Goal: Task Accomplishment & Management: Use online tool/utility

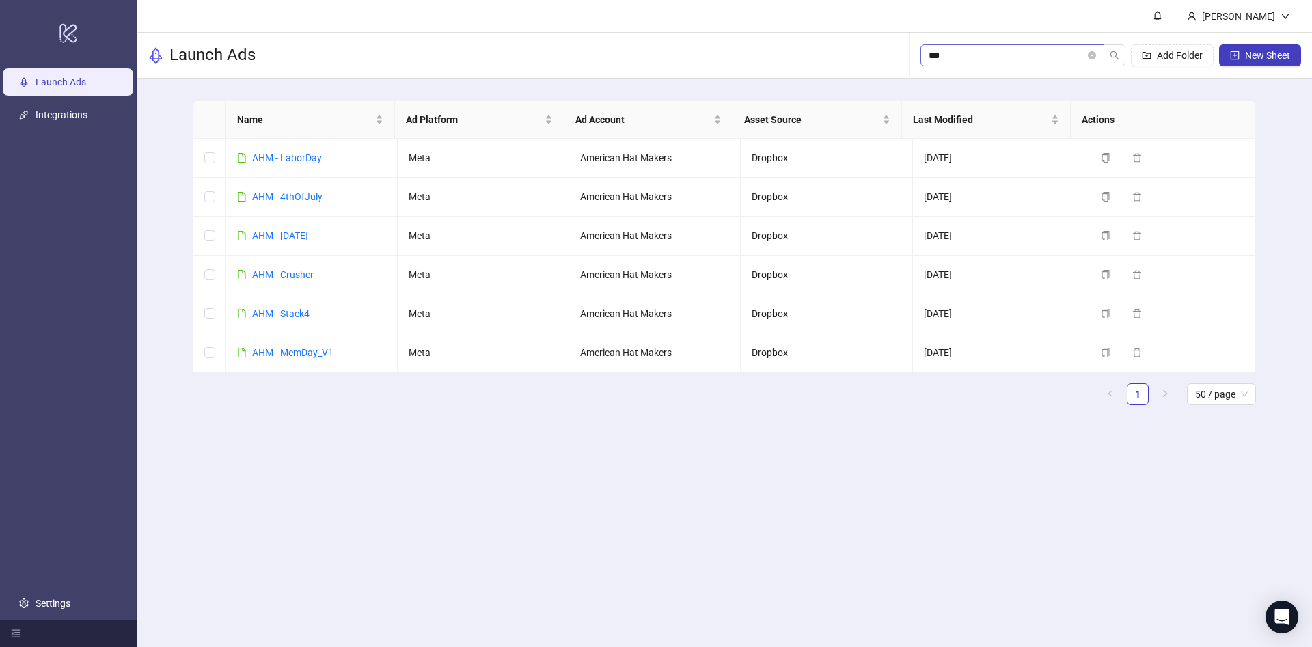
type input "***"
click at [305, 315] on link "AHM - Stack4" at bounding box center [280, 313] width 57 height 11
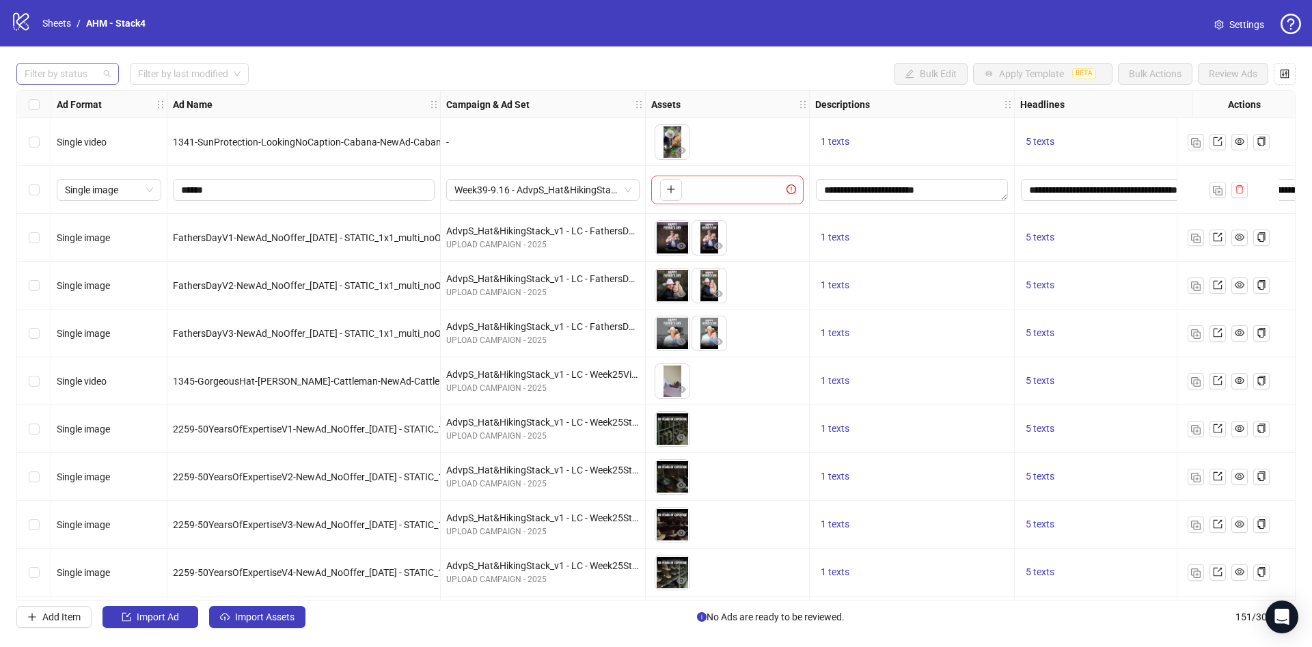
click at [93, 76] on div at bounding box center [60, 73] width 83 height 19
click at [91, 96] on div "Draft" at bounding box center [67, 101] width 81 height 15
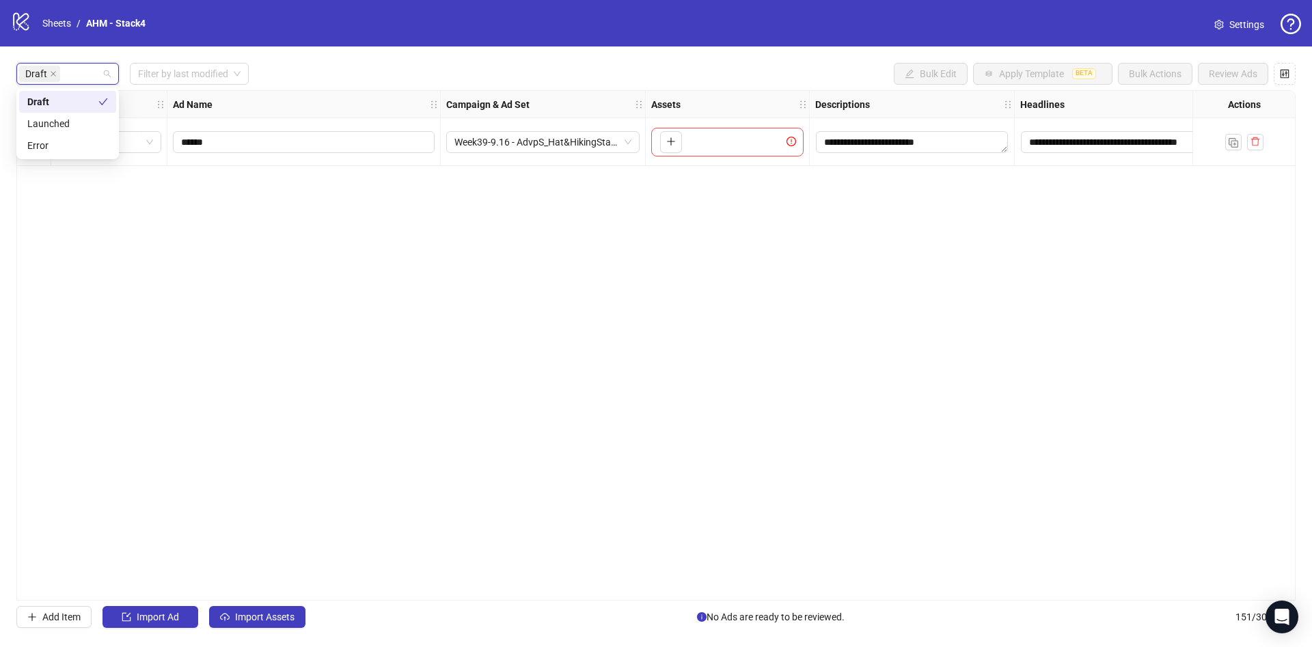
click at [353, 51] on div "**********" at bounding box center [656, 345] width 1312 height 598
click at [256, 621] on span "Import Assets" at bounding box center [264, 616] width 59 height 11
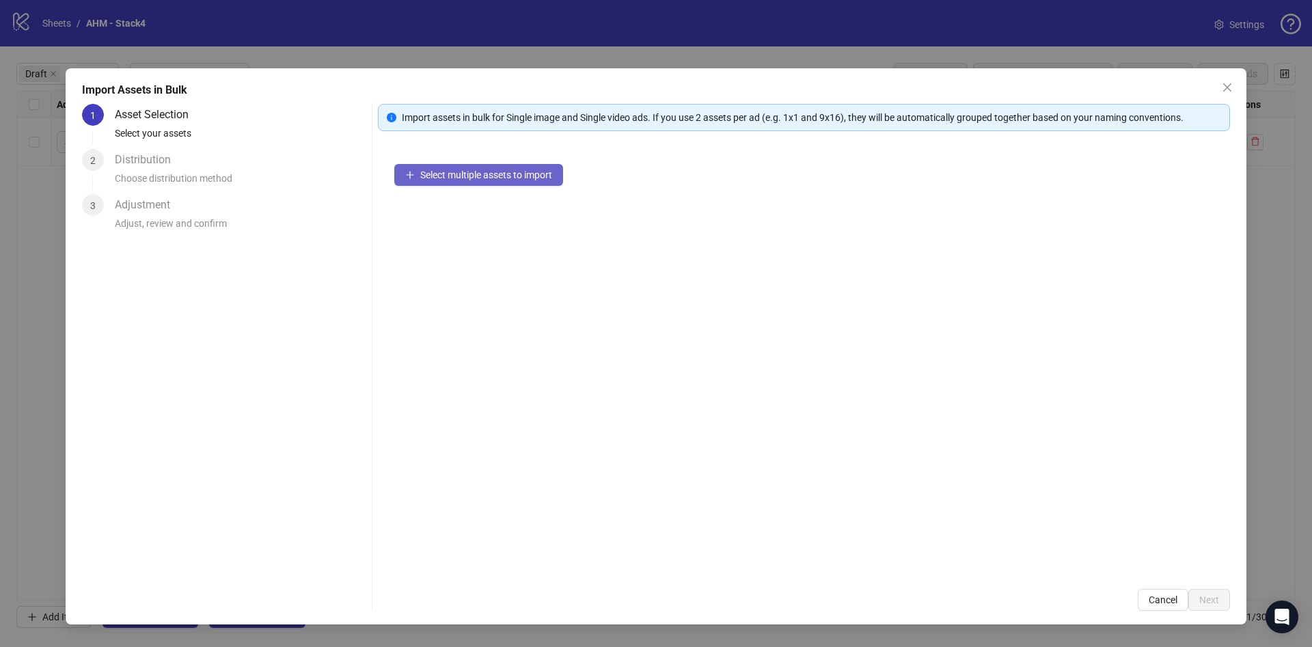
click at [541, 173] on span "Select multiple assets to import" at bounding box center [486, 174] width 132 height 11
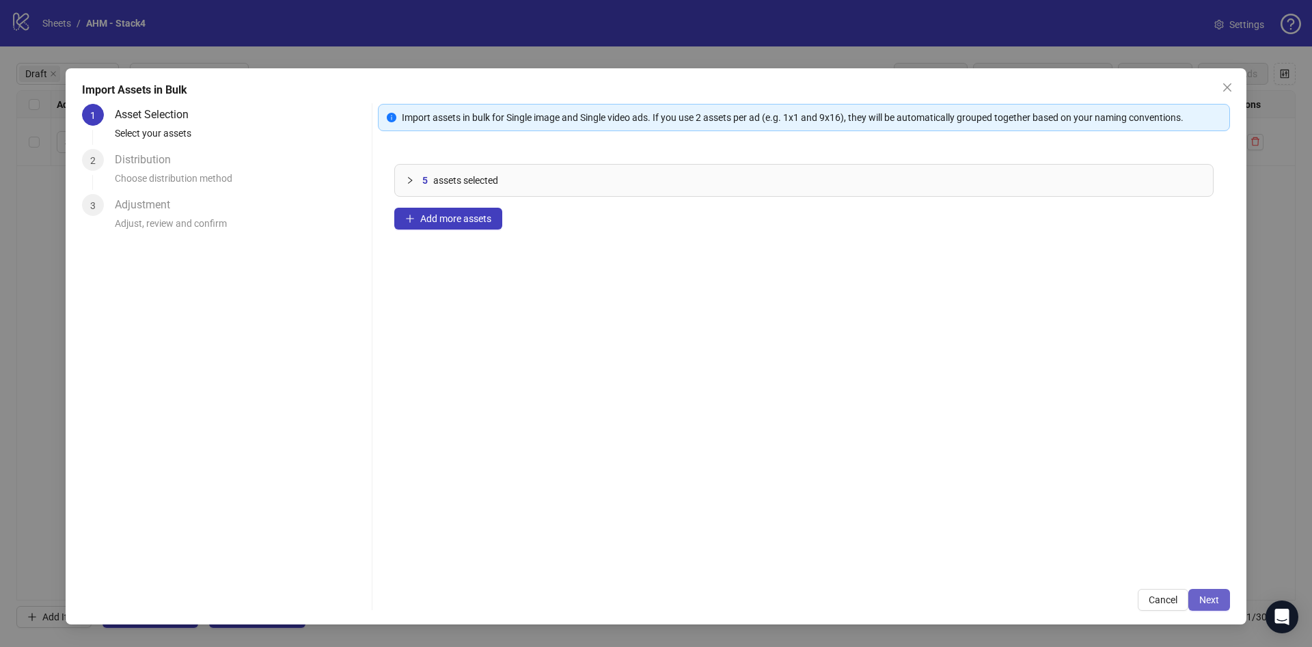
click at [1202, 591] on button "Next" at bounding box center [1209, 600] width 42 height 22
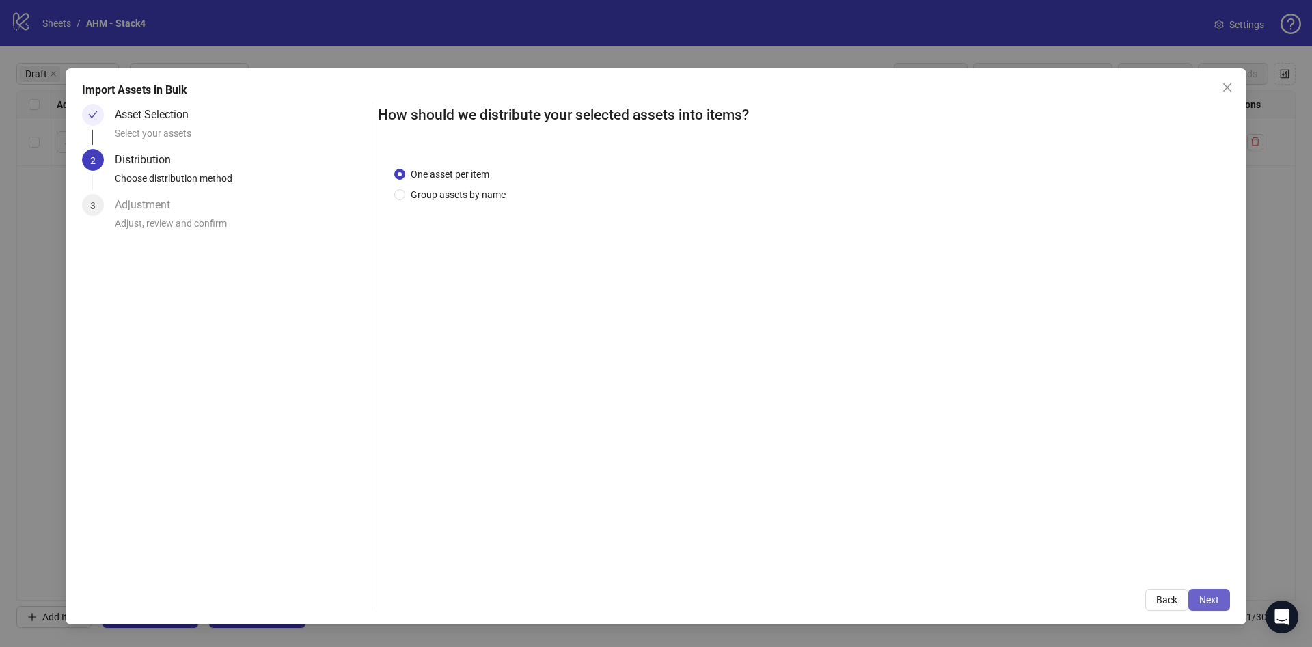
click at [1200, 592] on button "Next" at bounding box center [1209, 600] width 42 height 22
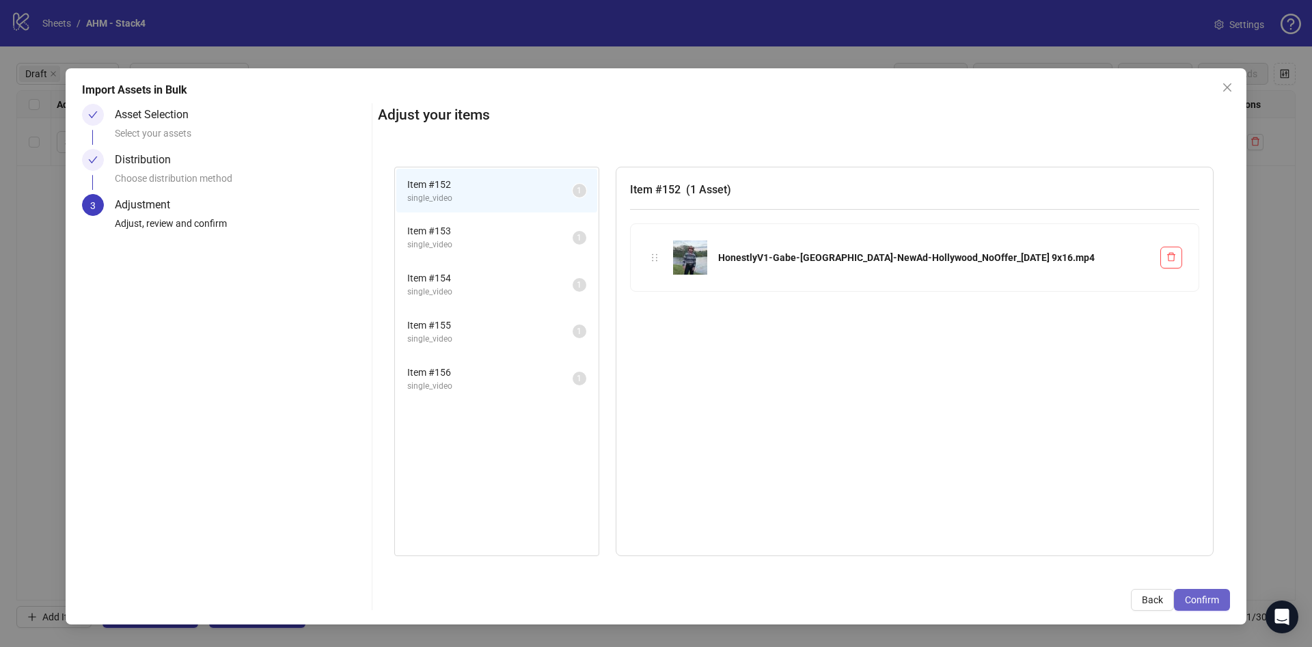
click at [1200, 594] on span "Confirm" at bounding box center [1202, 599] width 34 height 11
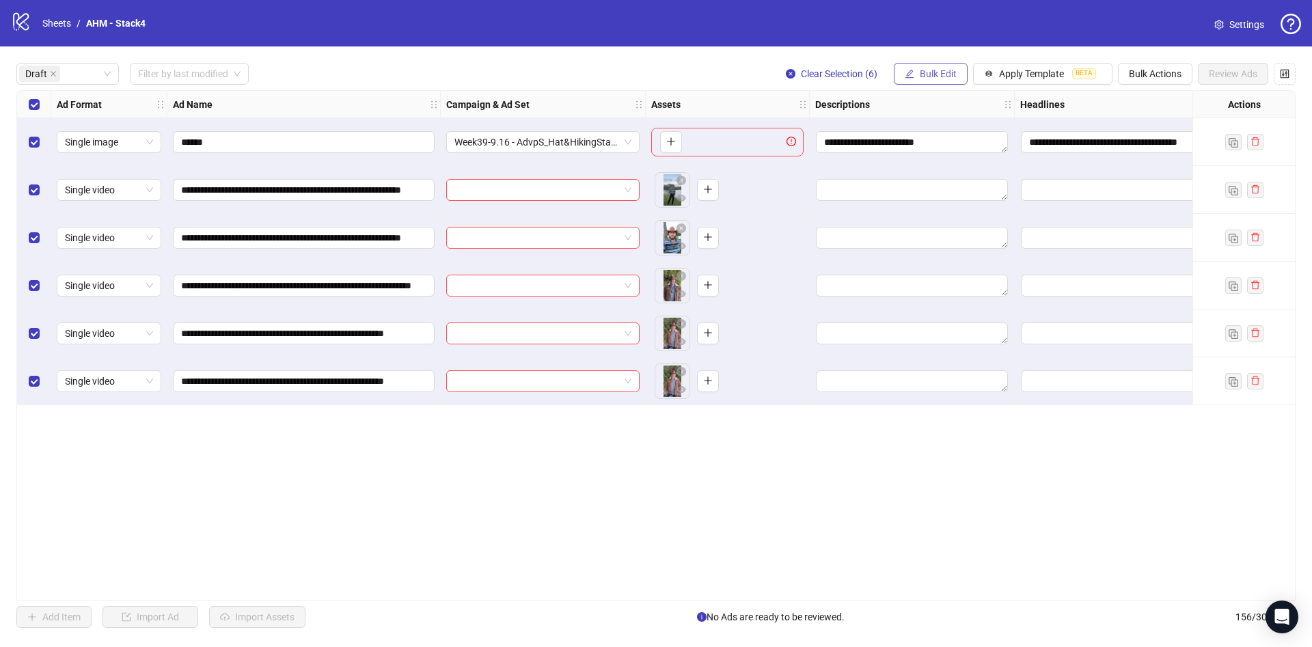
click at [956, 79] on button "Bulk Edit" at bounding box center [931, 74] width 74 height 22
click at [955, 209] on span "Primary Texts" at bounding box center [943, 211] width 81 height 15
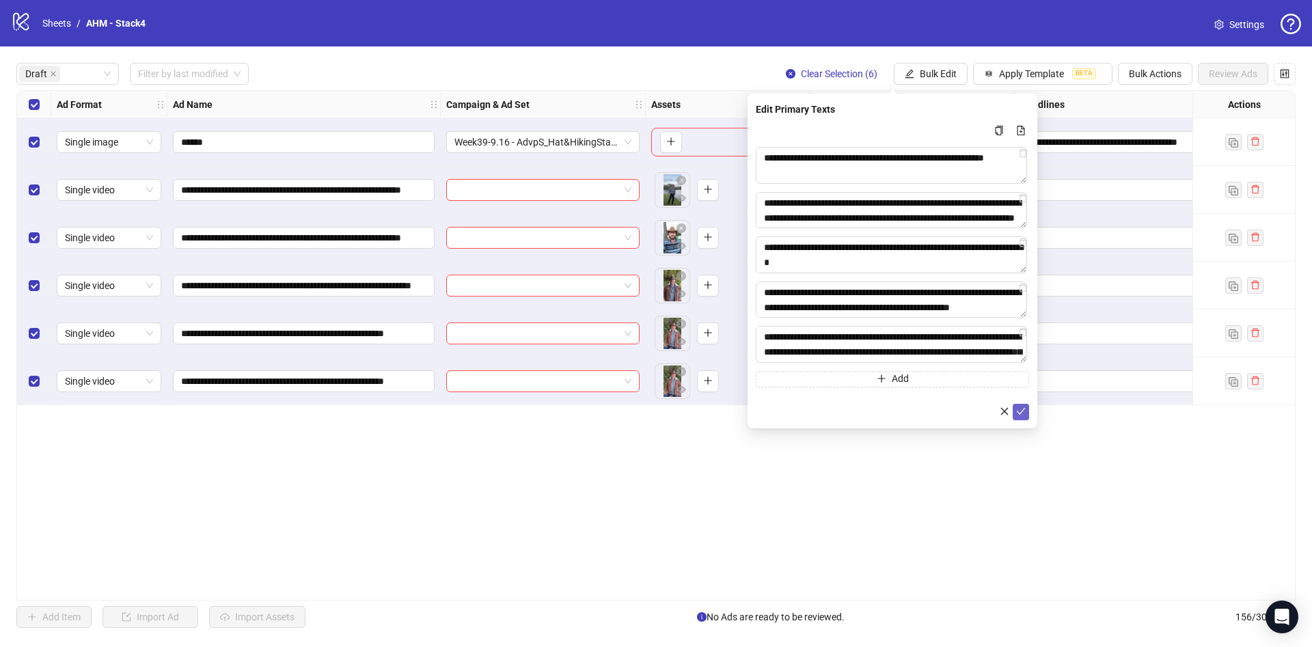
click at [1023, 411] on icon "check" at bounding box center [1021, 411] width 9 height 7
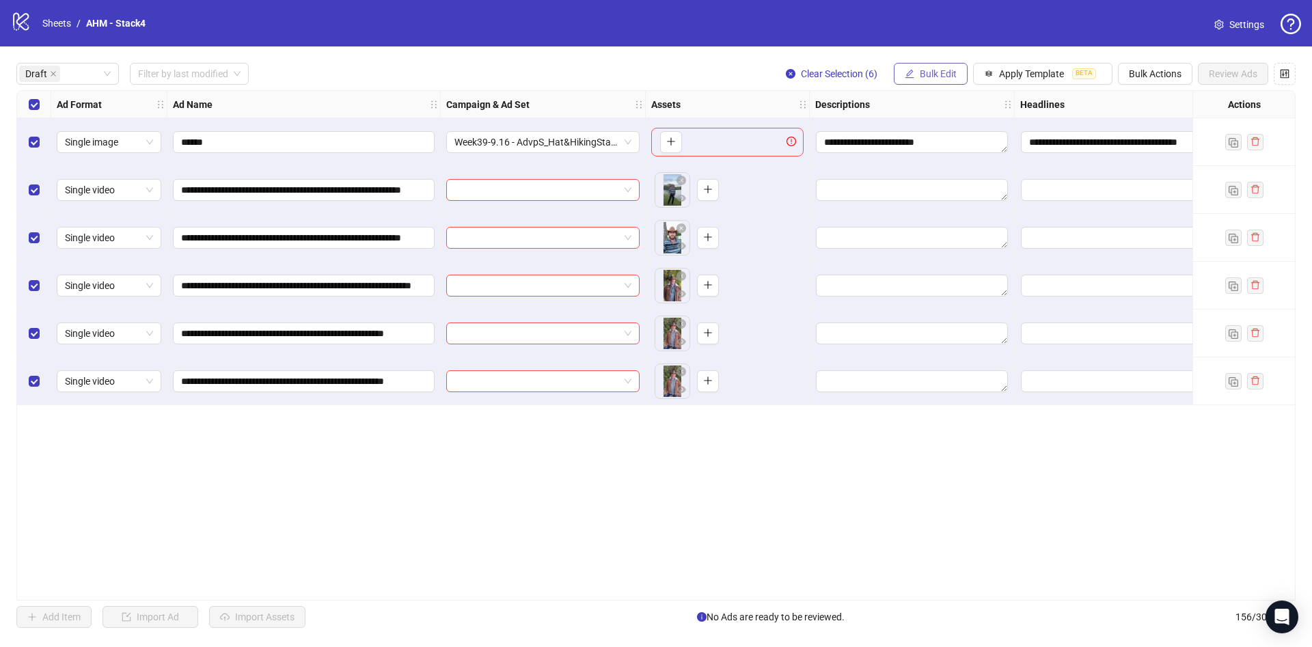
click at [928, 69] on span "Bulk Edit" at bounding box center [938, 73] width 37 height 11
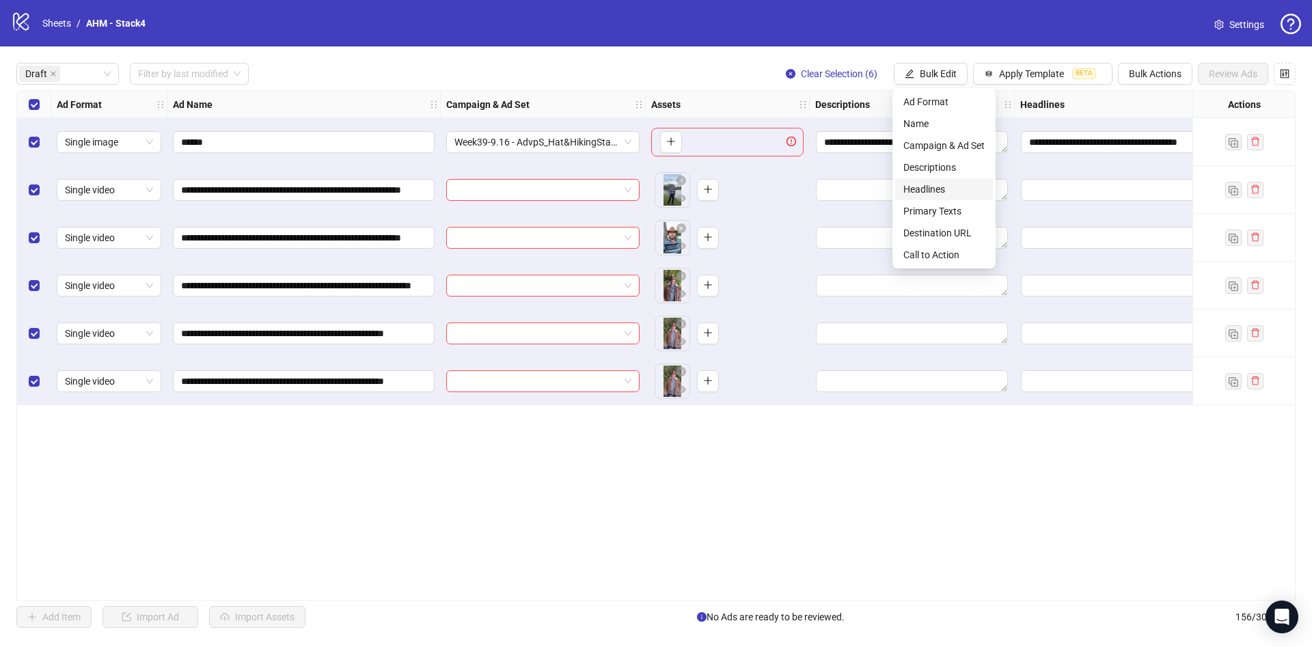
click at [920, 189] on span "Headlines" at bounding box center [943, 189] width 81 height 15
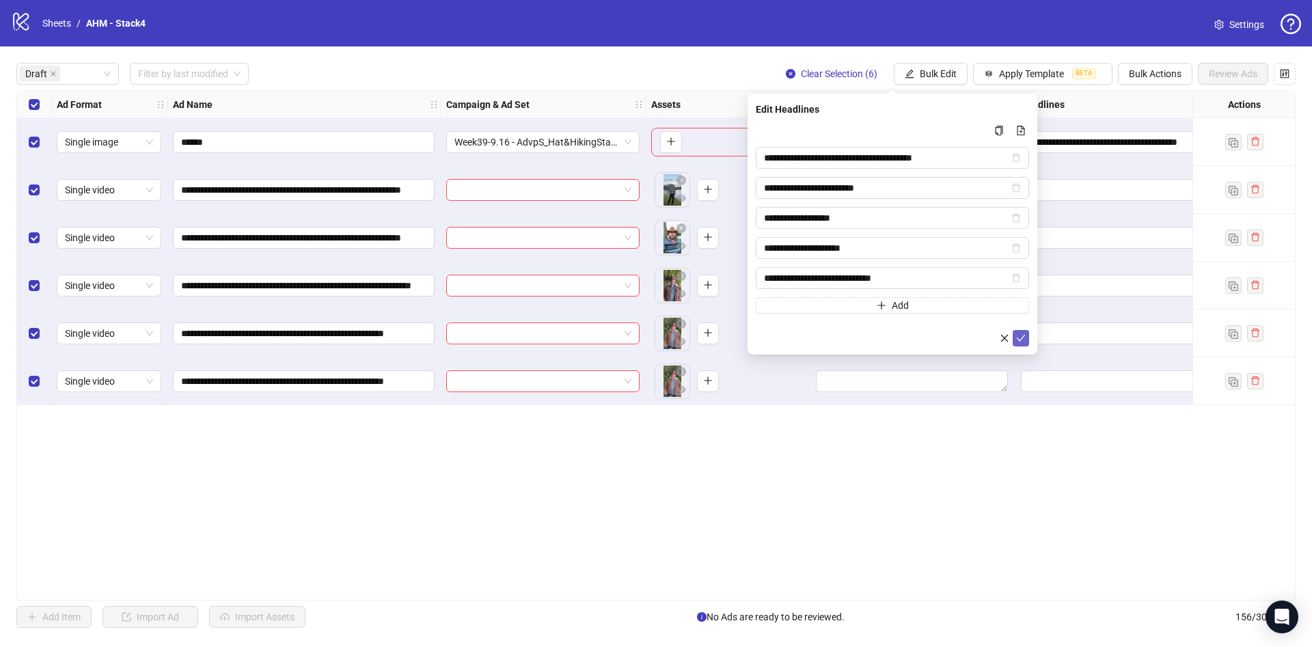
click at [1027, 338] on button "submit" at bounding box center [1020, 338] width 16 height 16
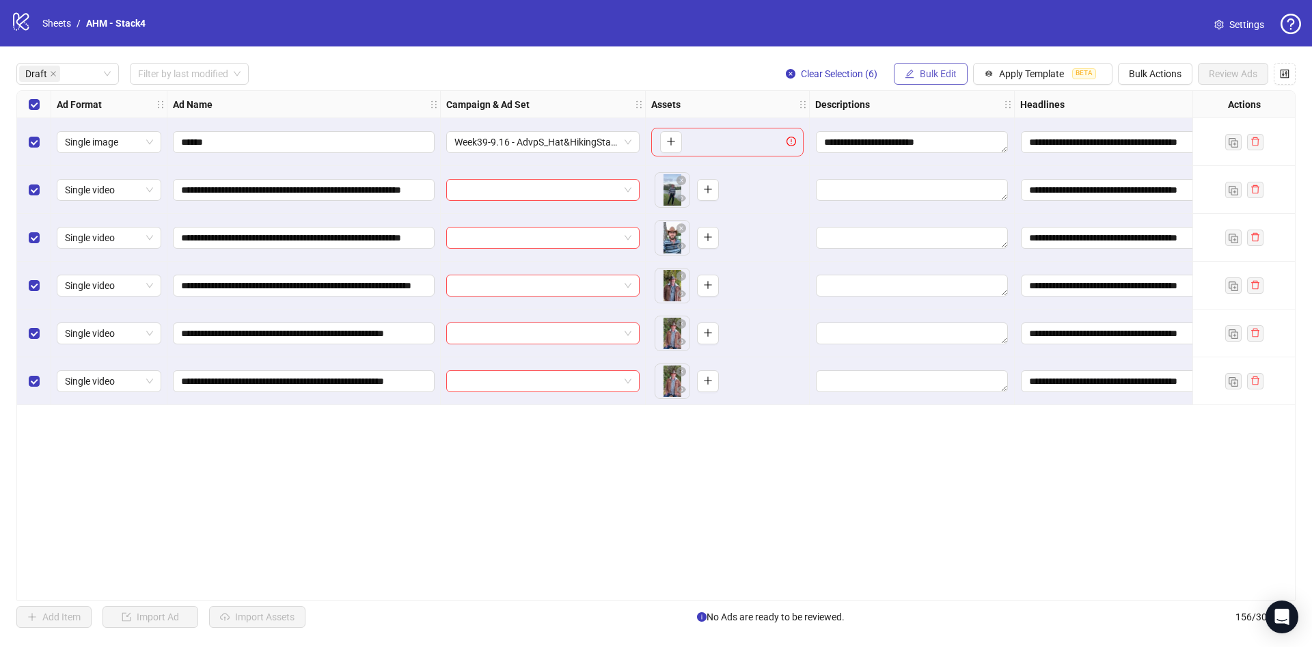
click at [924, 77] on span "Bulk Edit" at bounding box center [938, 73] width 37 height 11
click at [946, 165] on span "Descriptions" at bounding box center [943, 167] width 81 height 15
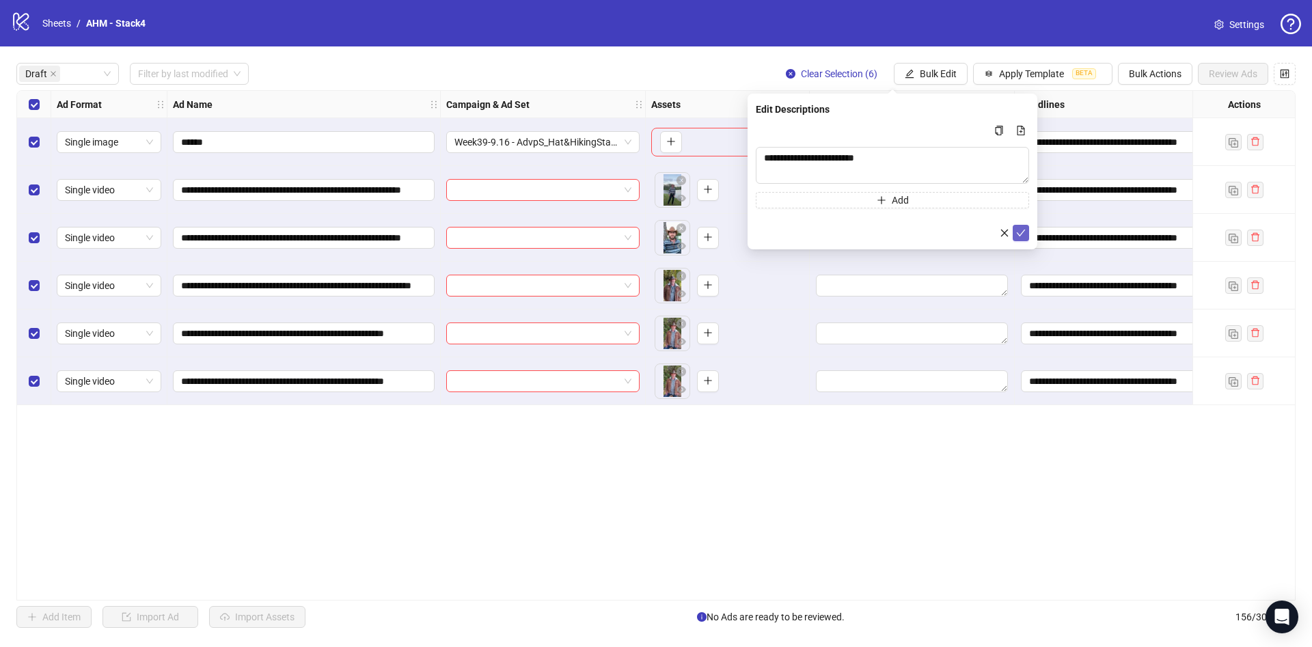
click at [1025, 236] on icon "check" at bounding box center [1021, 233] width 10 height 10
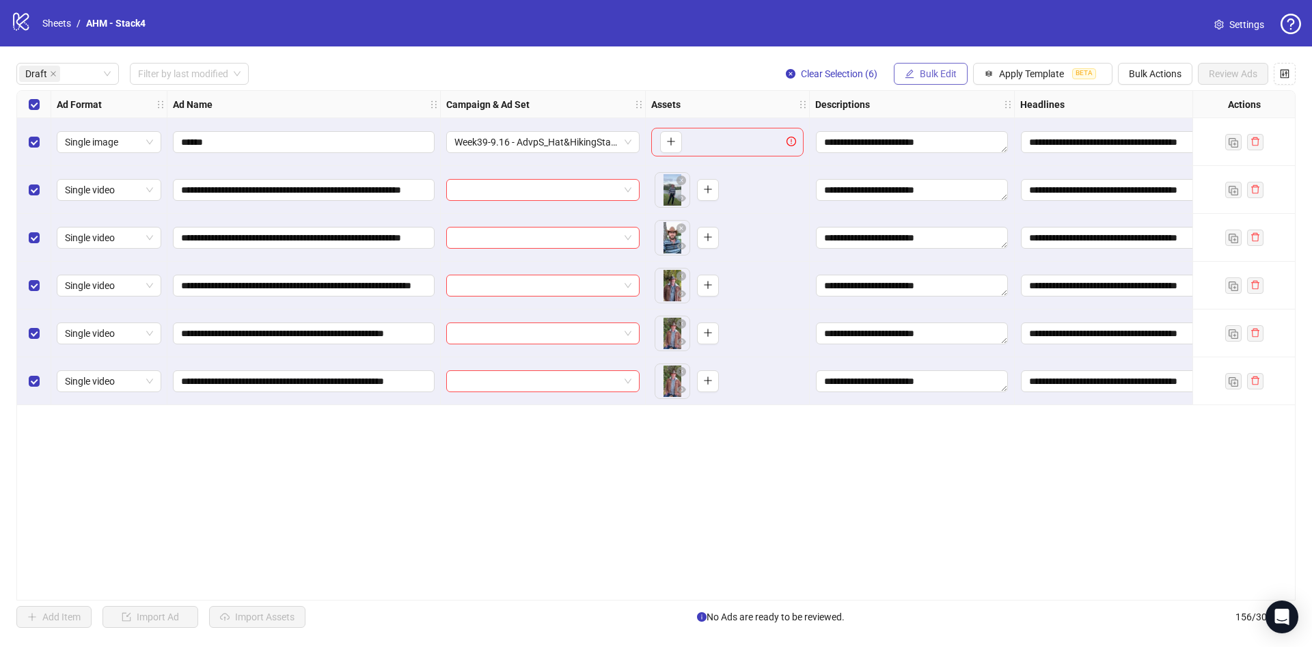
click at [926, 71] on span "Bulk Edit" at bounding box center [938, 73] width 37 height 11
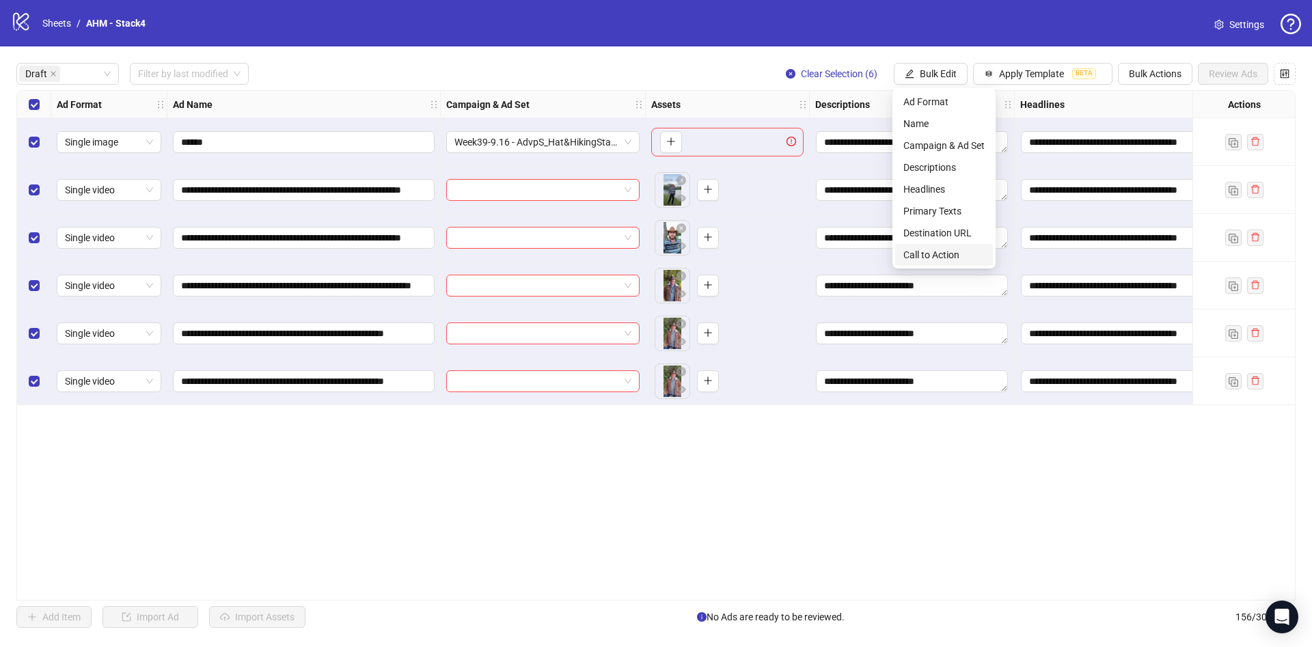
click at [951, 252] on span "Call to Action" at bounding box center [943, 254] width 81 height 15
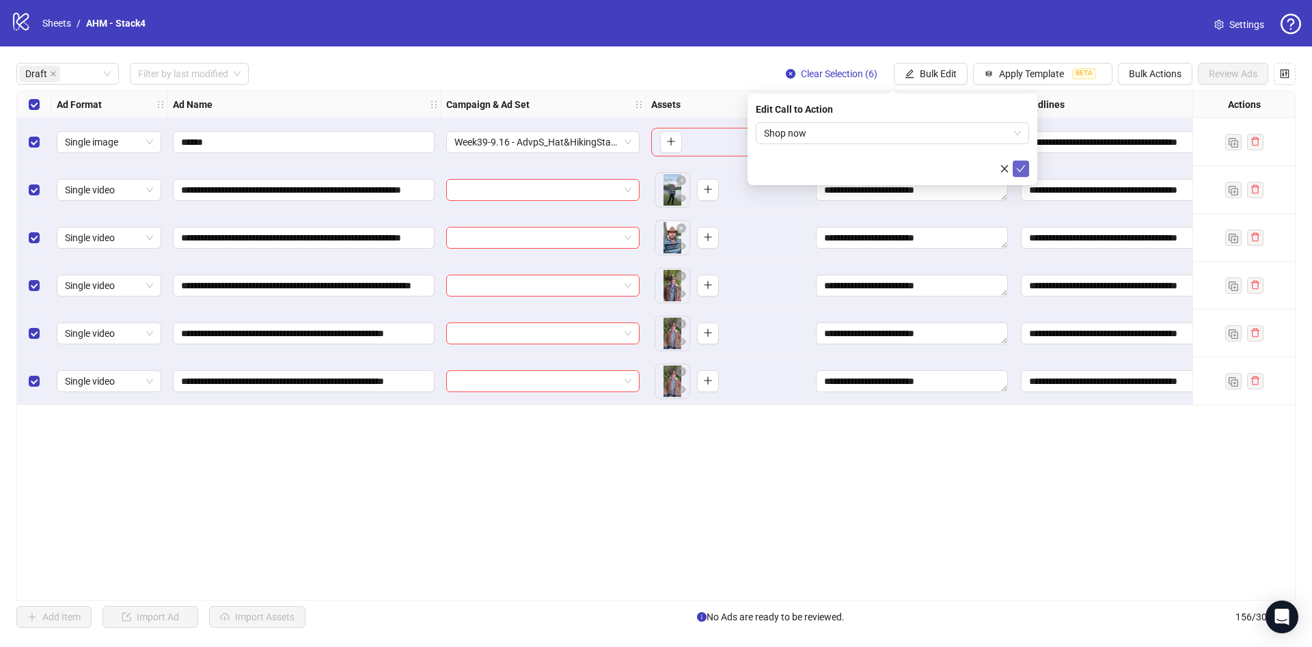
click at [1023, 169] on icon "check" at bounding box center [1021, 169] width 10 height 10
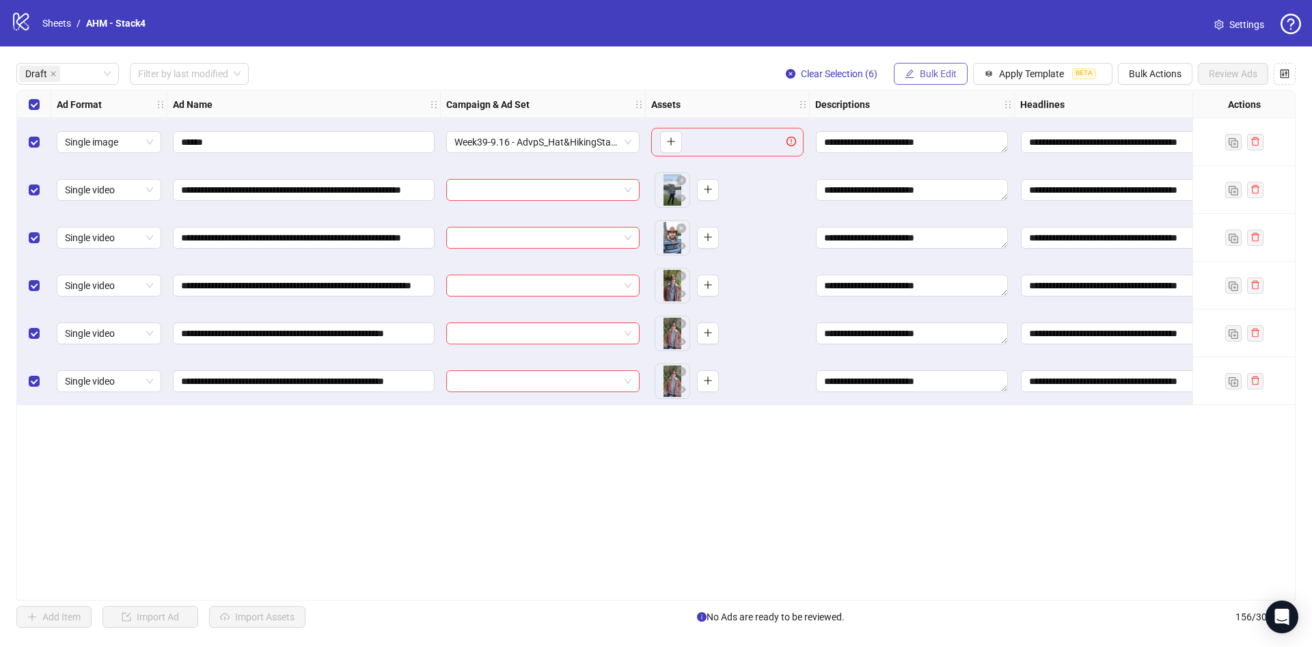
click at [932, 79] on span "Bulk Edit" at bounding box center [938, 73] width 37 height 11
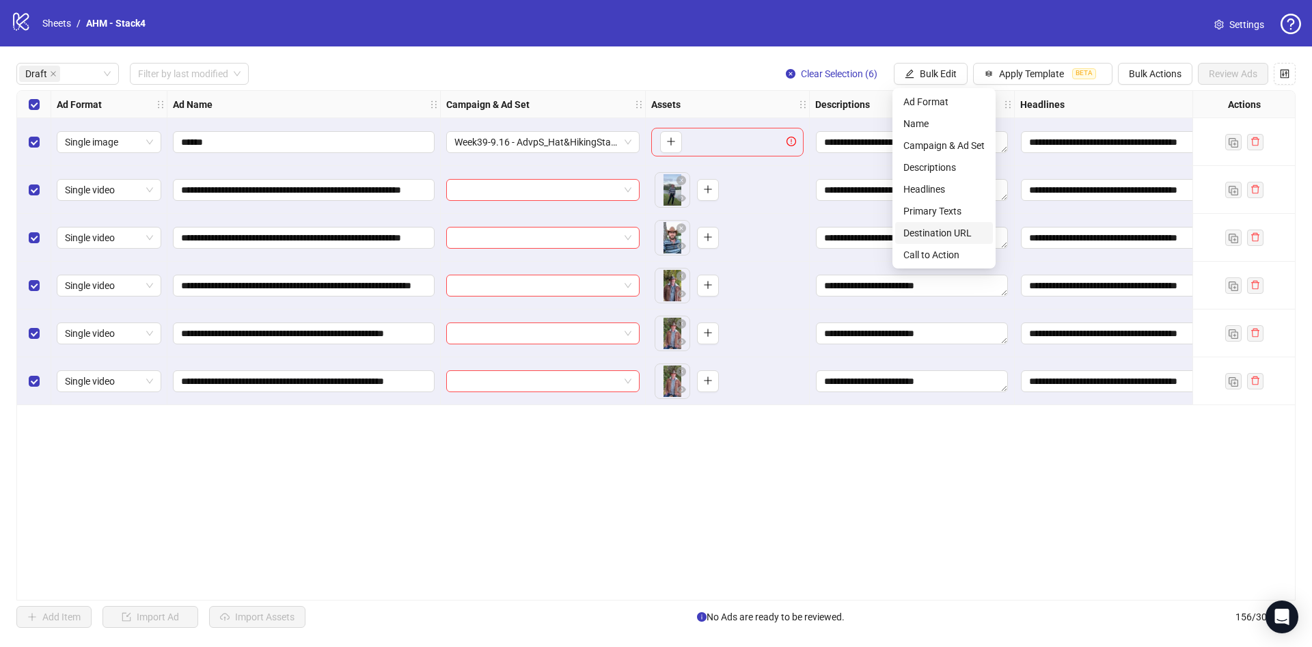
click at [965, 234] on span "Destination URL" at bounding box center [943, 232] width 81 height 15
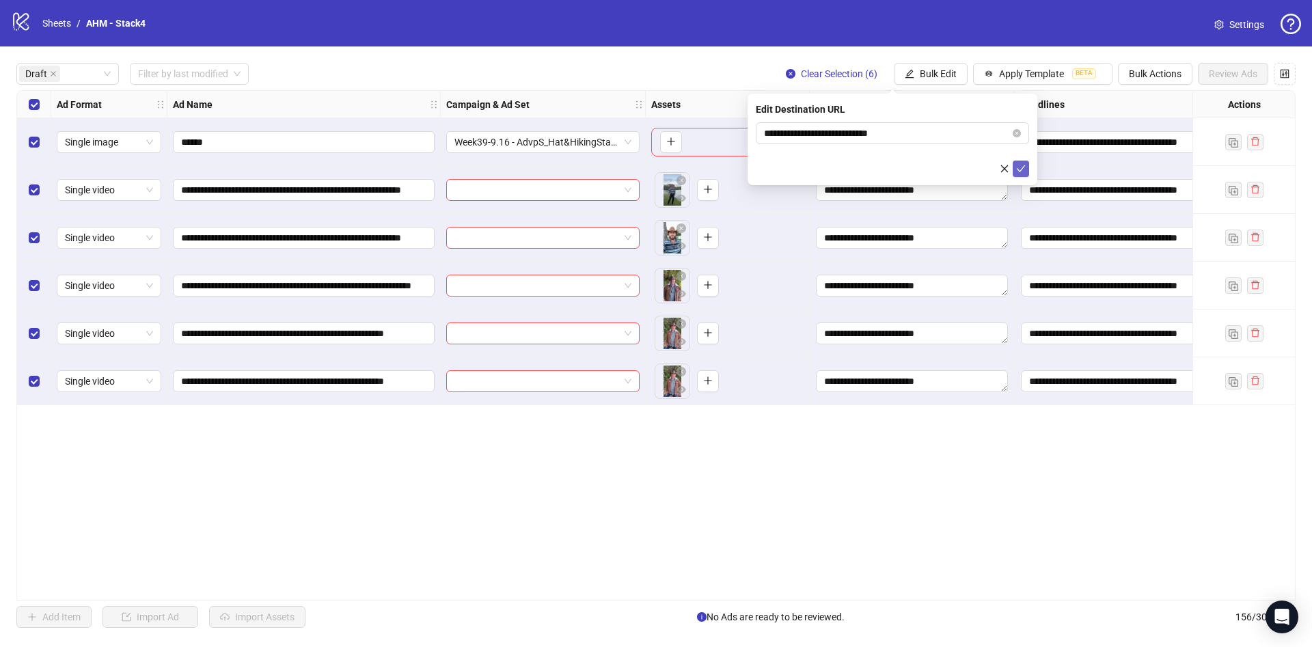
click at [1021, 169] on icon "check" at bounding box center [1021, 169] width 10 height 10
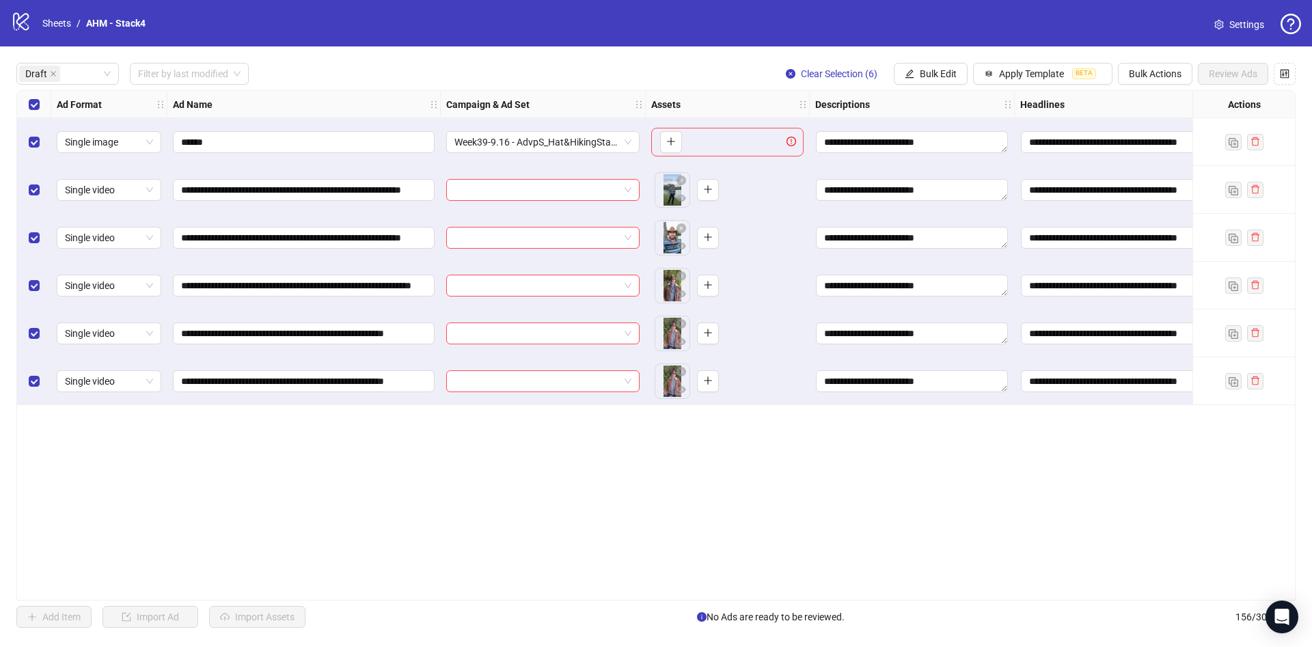
click at [44, 139] on div "Select row 1" at bounding box center [34, 142] width 34 height 48
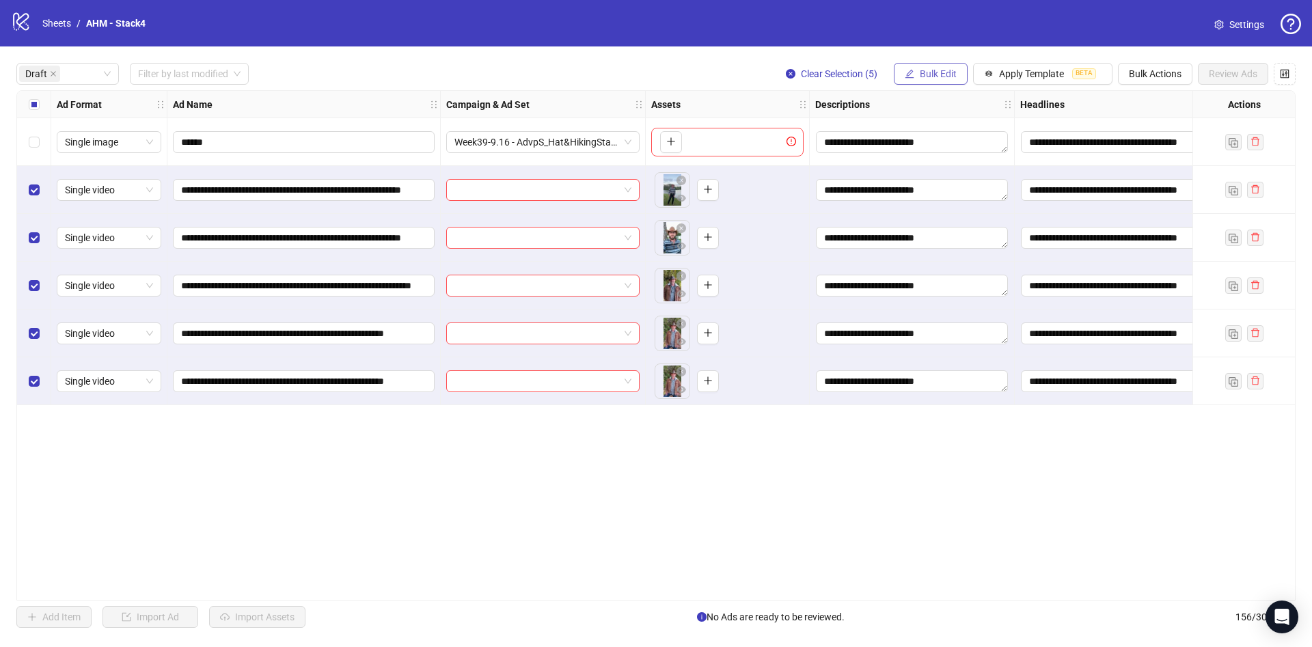
click at [936, 68] on span "Bulk Edit" at bounding box center [938, 73] width 37 height 11
click at [952, 145] on span "Campaign & Ad Set" at bounding box center [943, 145] width 81 height 15
click at [870, 135] on input "search" at bounding box center [886, 133] width 245 height 20
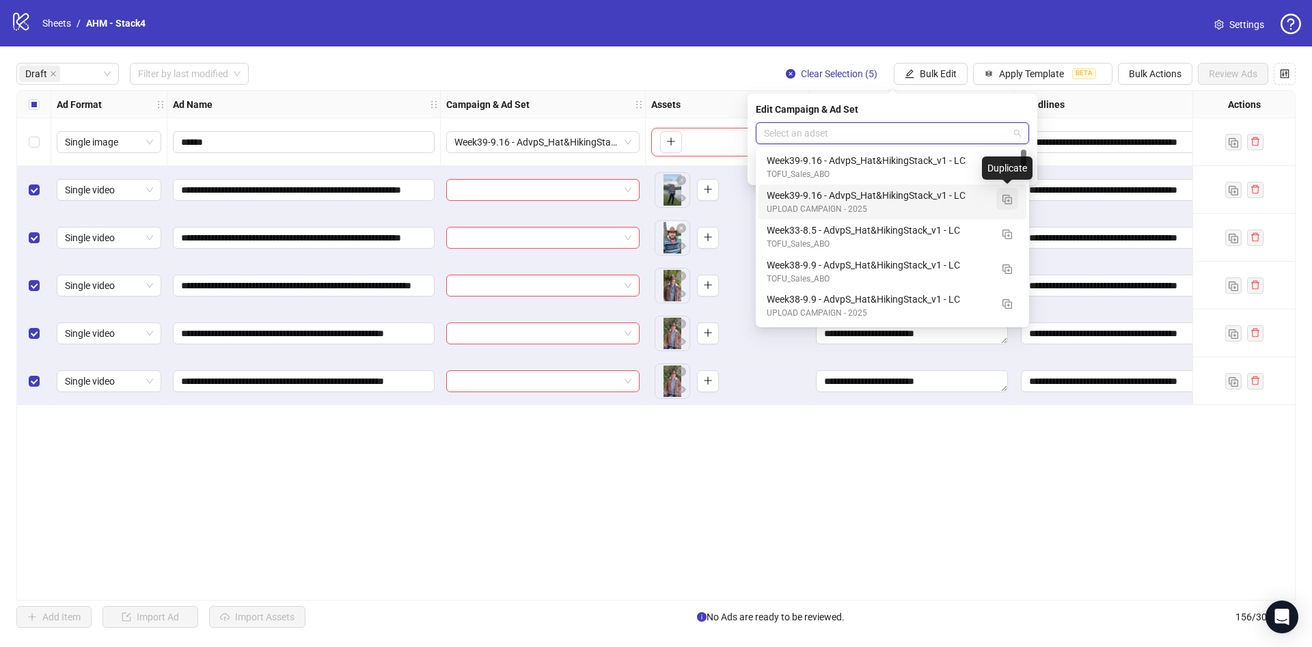
click at [1004, 202] on img "button" at bounding box center [1007, 200] width 10 height 10
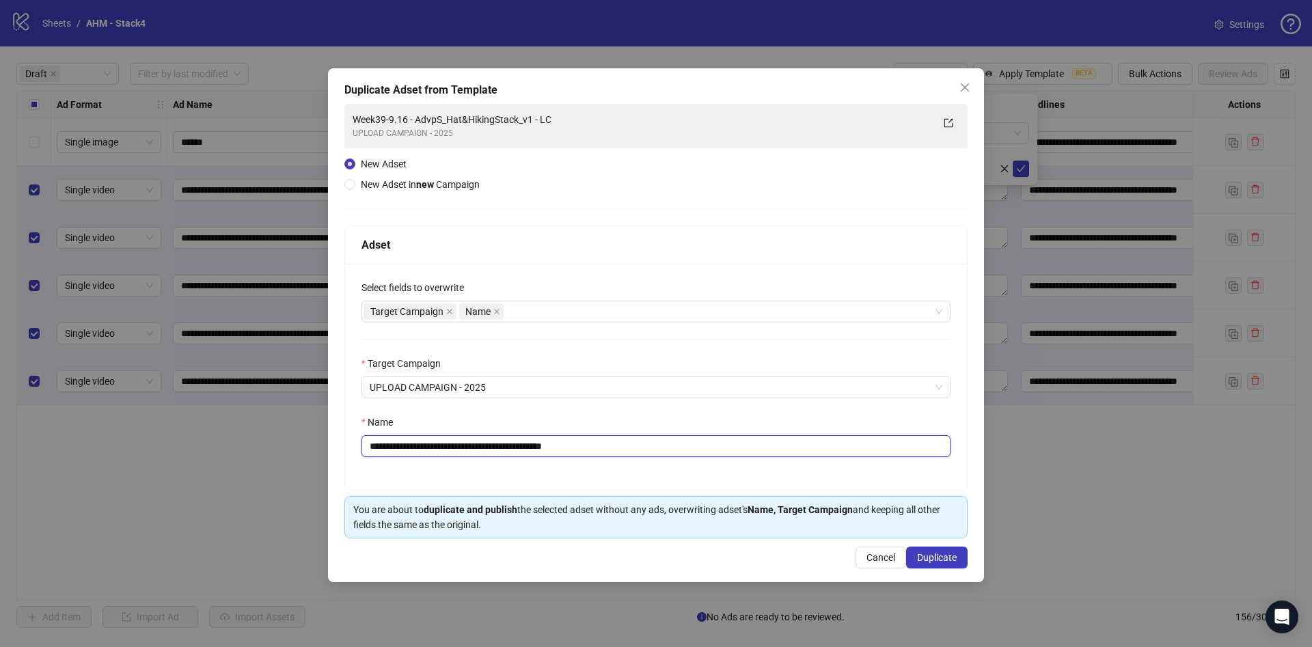
click at [423, 452] on input "**********" at bounding box center [655, 446] width 589 height 22
drag, startPoint x: 567, startPoint y: 445, endPoint x: 642, endPoint y: 448, distance: 74.5
click at [642, 448] on input "**********" at bounding box center [655, 446] width 589 height 22
type input "**********"
click at [935, 553] on span "Duplicate" at bounding box center [937, 557] width 40 height 11
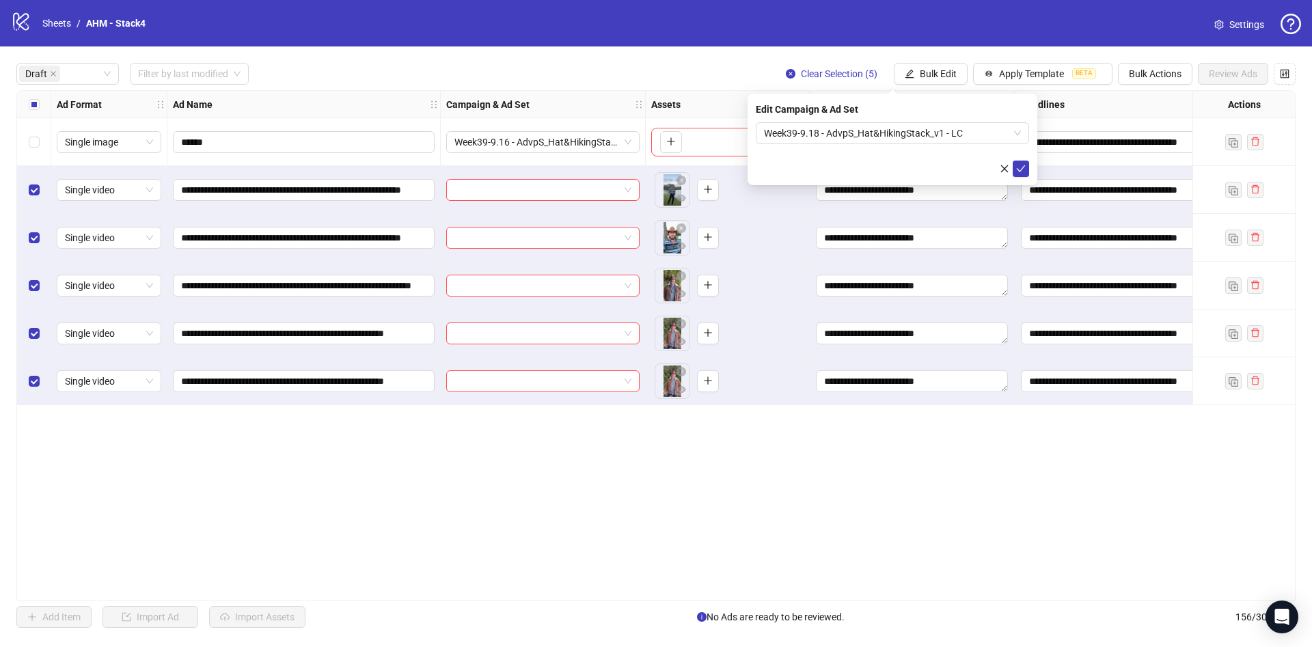
click at [912, 59] on div "**********" at bounding box center [656, 345] width 1312 height 598
click at [909, 85] on button "Bulk Edit" at bounding box center [931, 74] width 74 height 22
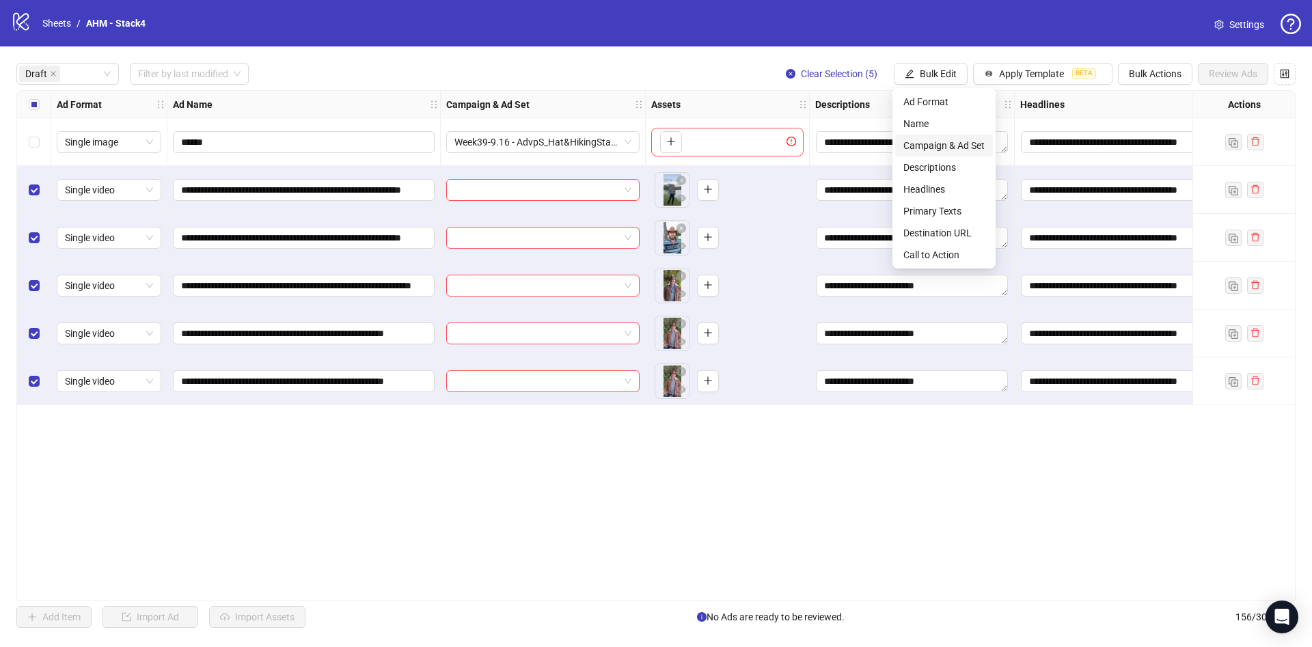
click at [964, 138] on span "Campaign & Ad Set" at bounding box center [943, 145] width 81 height 15
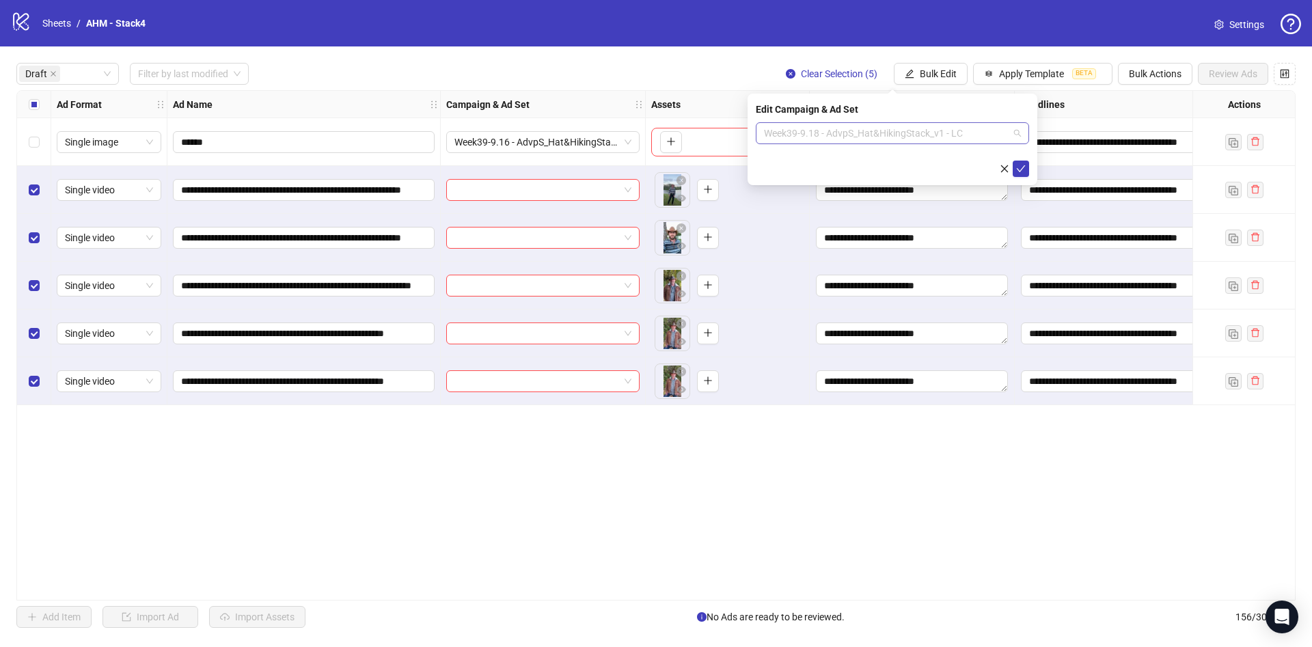
click at [959, 139] on span "Week39-9.18 - AdvpS_Hat&HikingStack_v1 - LC" at bounding box center [892, 133] width 257 height 20
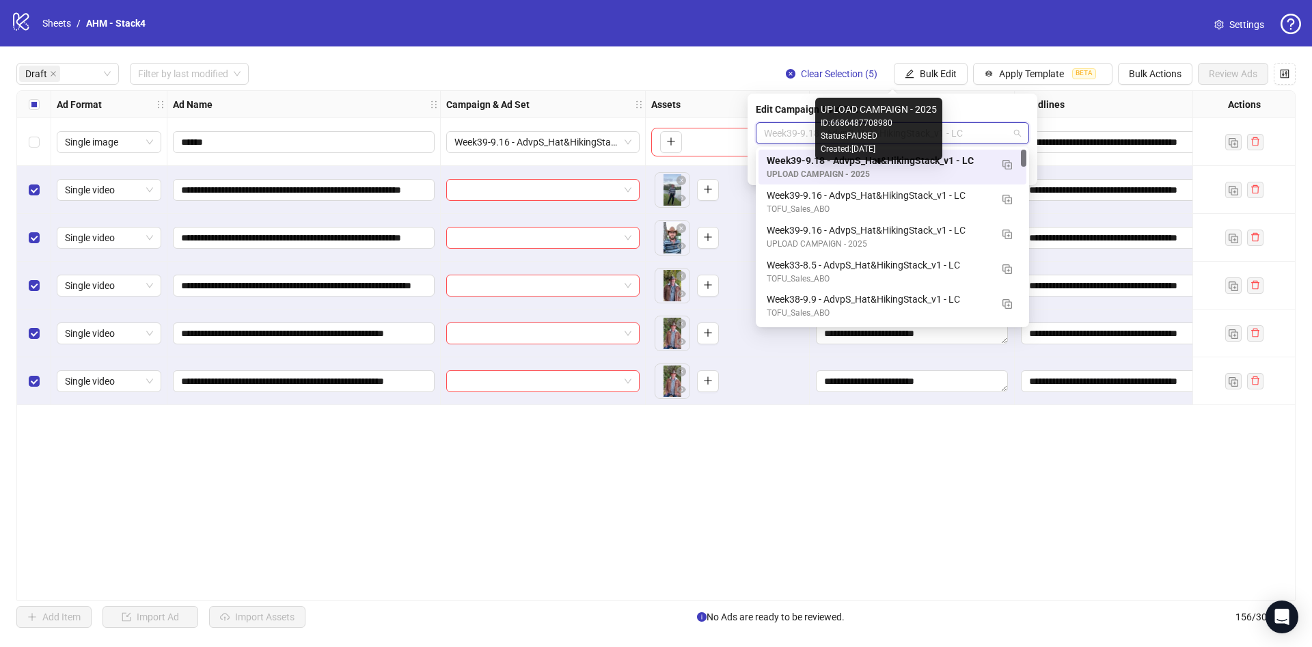
click at [957, 166] on div "Week39-9.18 - AdvpS_Hat&HikingStack_v1 - LC" at bounding box center [879, 160] width 224 height 15
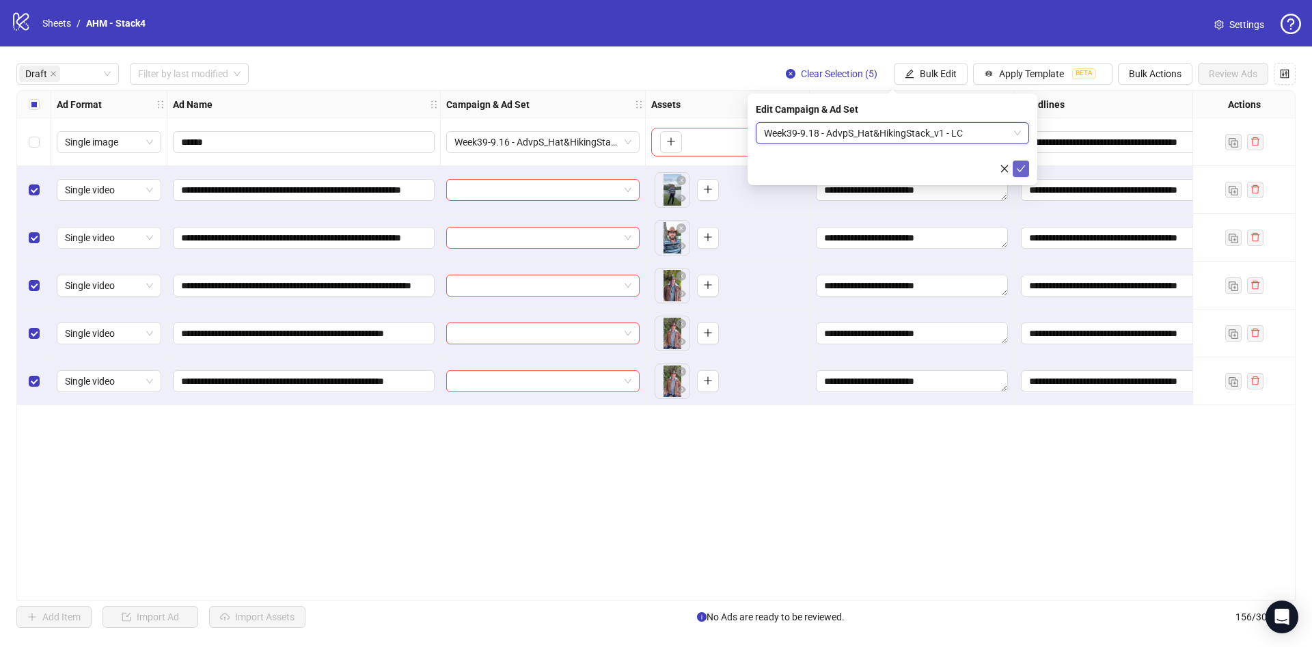
click at [1015, 173] on button "submit" at bounding box center [1020, 169] width 16 height 16
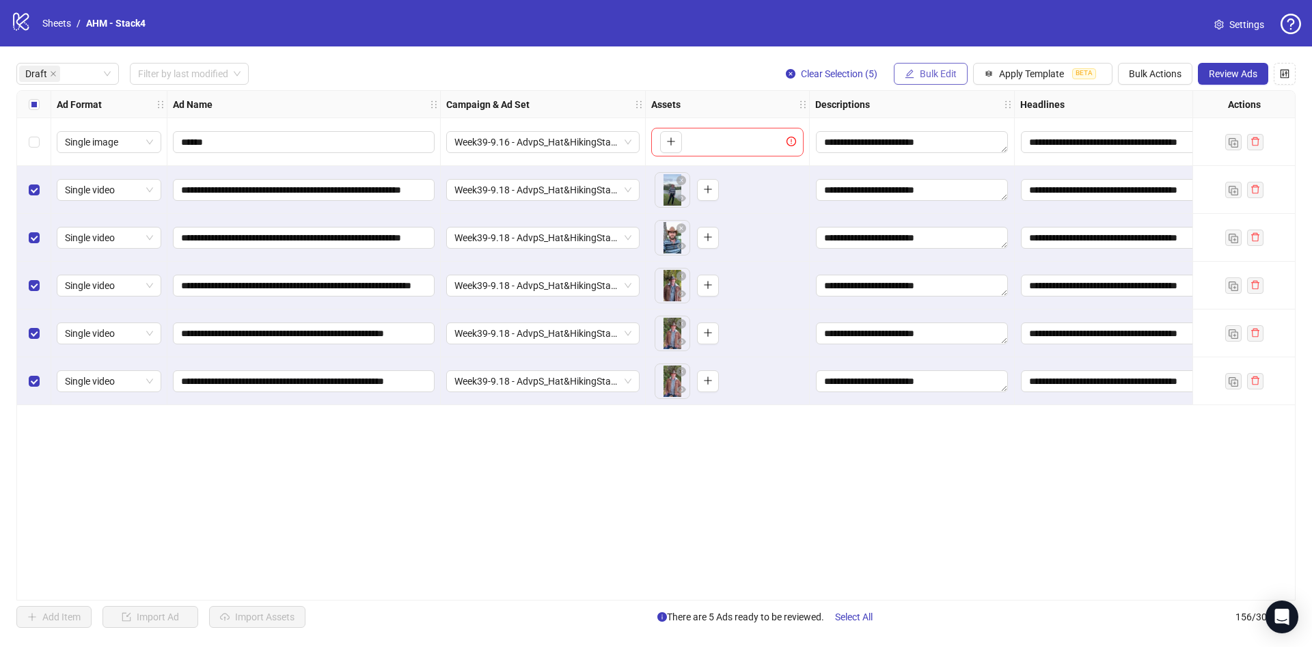
click at [931, 70] on span "Bulk Edit" at bounding box center [938, 73] width 37 height 11
click at [926, 145] on span "Campaign & Ad Set" at bounding box center [943, 145] width 81 height 15
click at [905, 77] on icon "edit" at bounding box center [910, 74] width 10 height 10
click at [921, 124] on span "Name" at bounding box center [943, 123] width 81 height 15
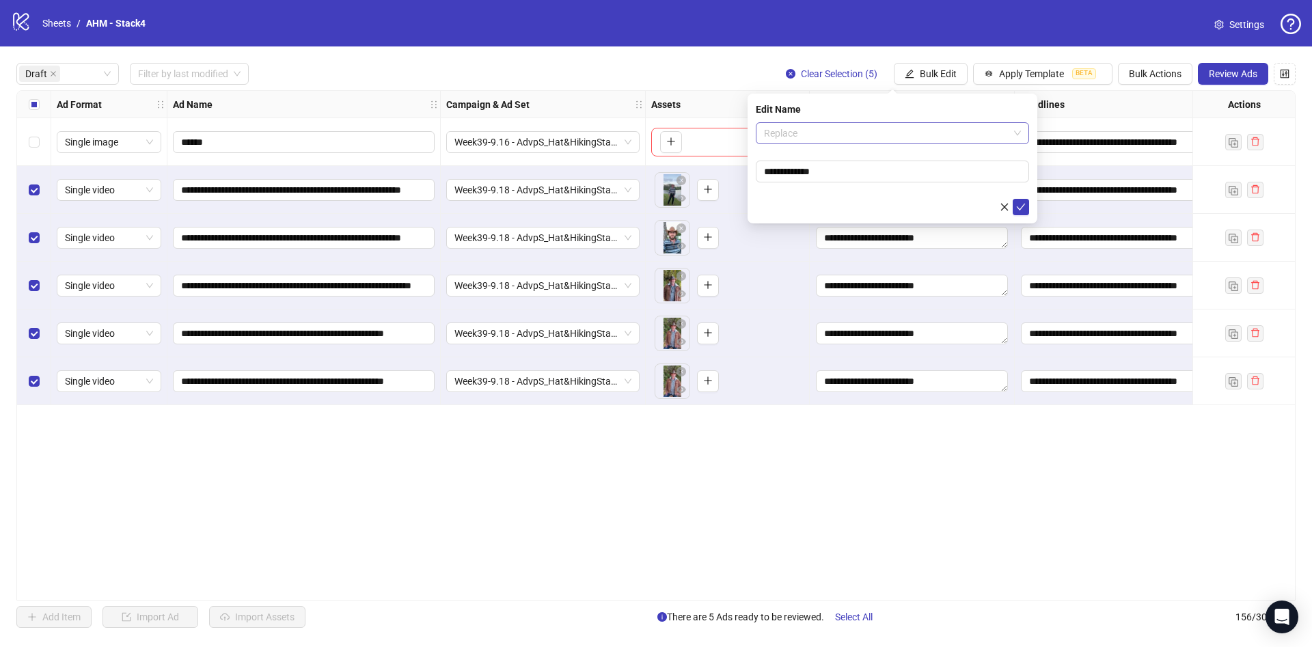
click at [836, 125] on span "Replace" at bounding box center [892, 133] width 257 height 20
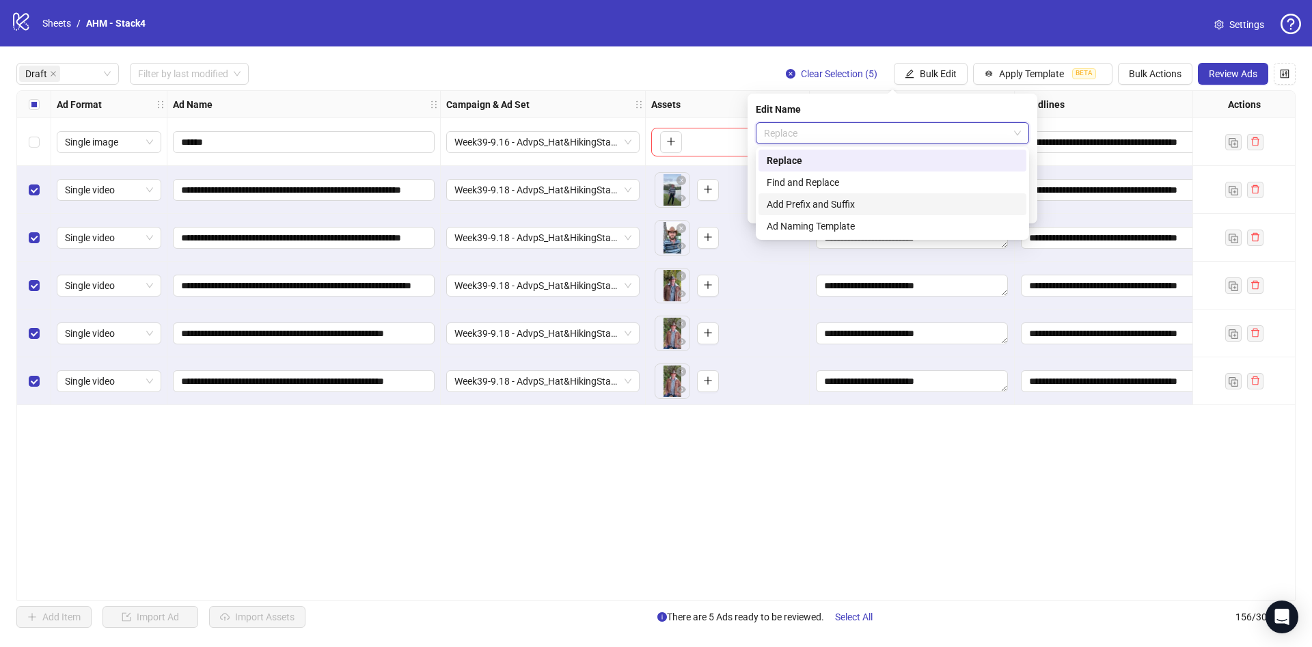
click at [816, 199] on div "Add Prefix and Suffix" at bounding box center [892, 204] width 251 height 15
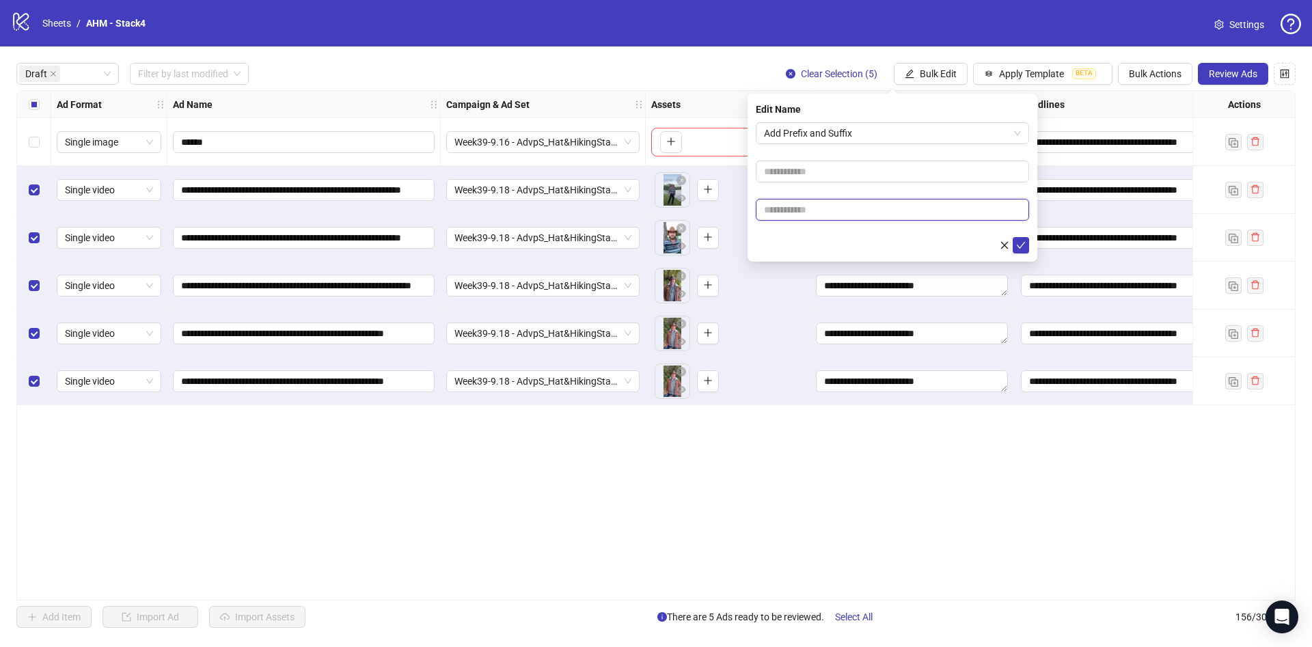
click at [790, 217] on input "text" at bounding box center [892, 210] width 273 height 22
paste input "**********"
type input "**********"
click at [786, 232] on form "**********" at bounding box center [892, 187] width 273 height 131
click at [868, 130] on span "Add Prefix and Suffix" at bounding box center [892, 133] width 257 height 20
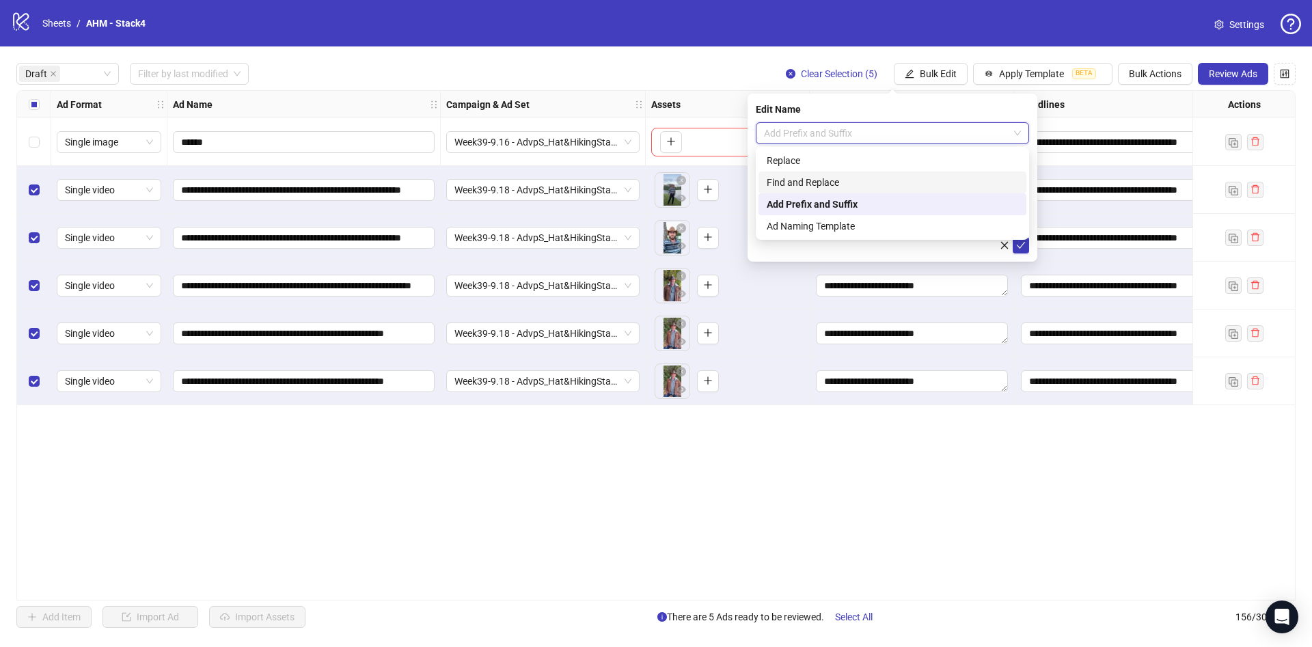
click at [858, 176] on div "Find and Replace" at bounding box center [892, 182] width 251 height 15
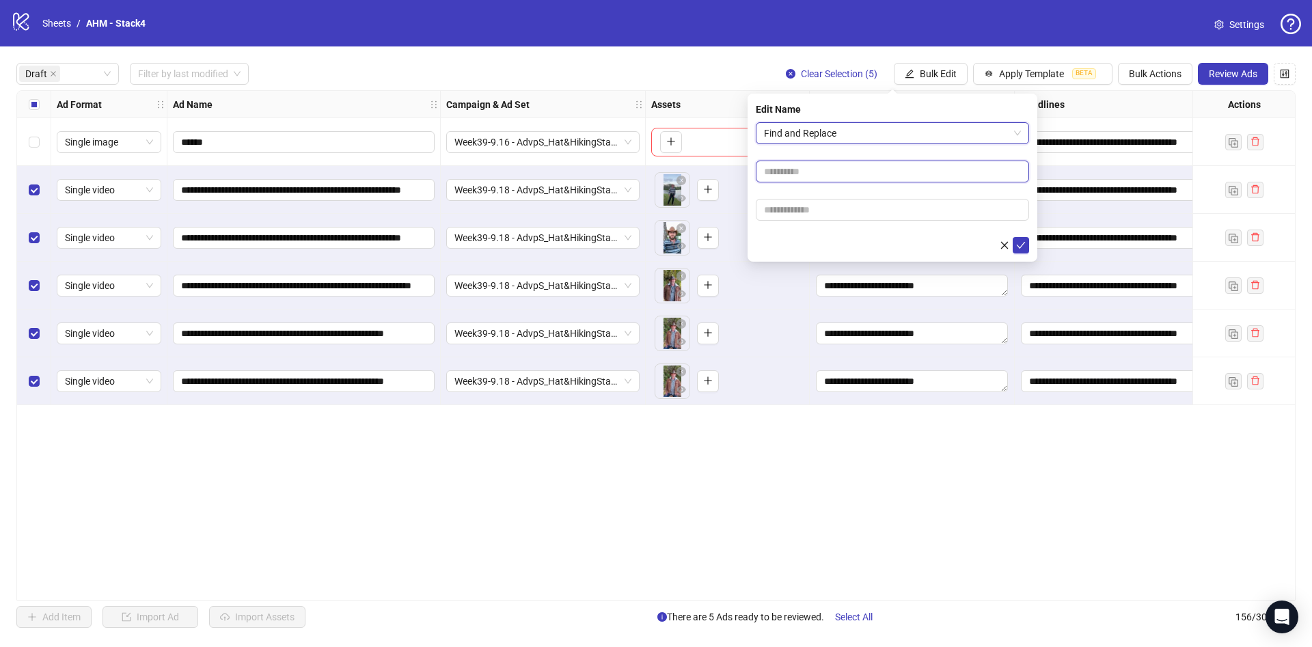
click at [851, 177] on input "text" at bounding box center [892, 172] width 273 height 22
type input "****"
drag, startPoint x: 831, startPoint y: 213, endPoint x: 926, endPoint y: 214, distance: 94.3
click at [831, 213] on input "text" at bounding box center [892, 210] width 273 height 22
paste input "**********"
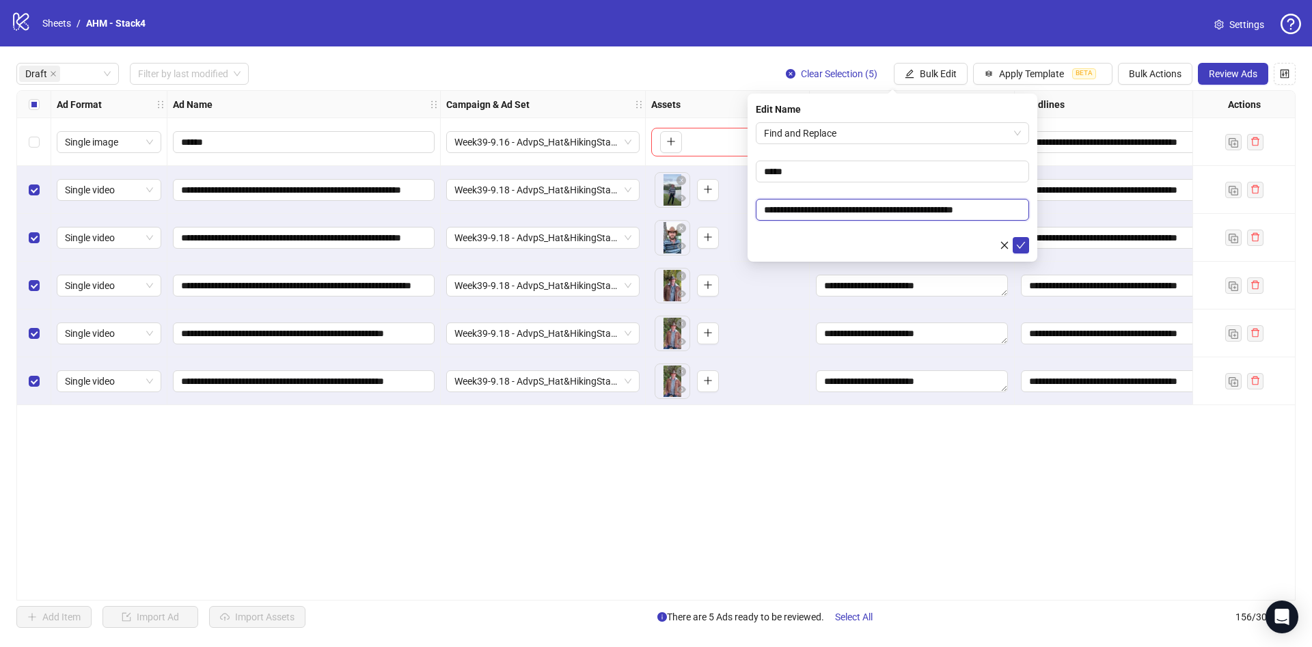
type input "**********"
click at [803, 243] on div at bounding box center [892, 245] width 273 height 16
click at [1028, 247] on button "submit" at bounding box center [1020, 245] width 16 height 16
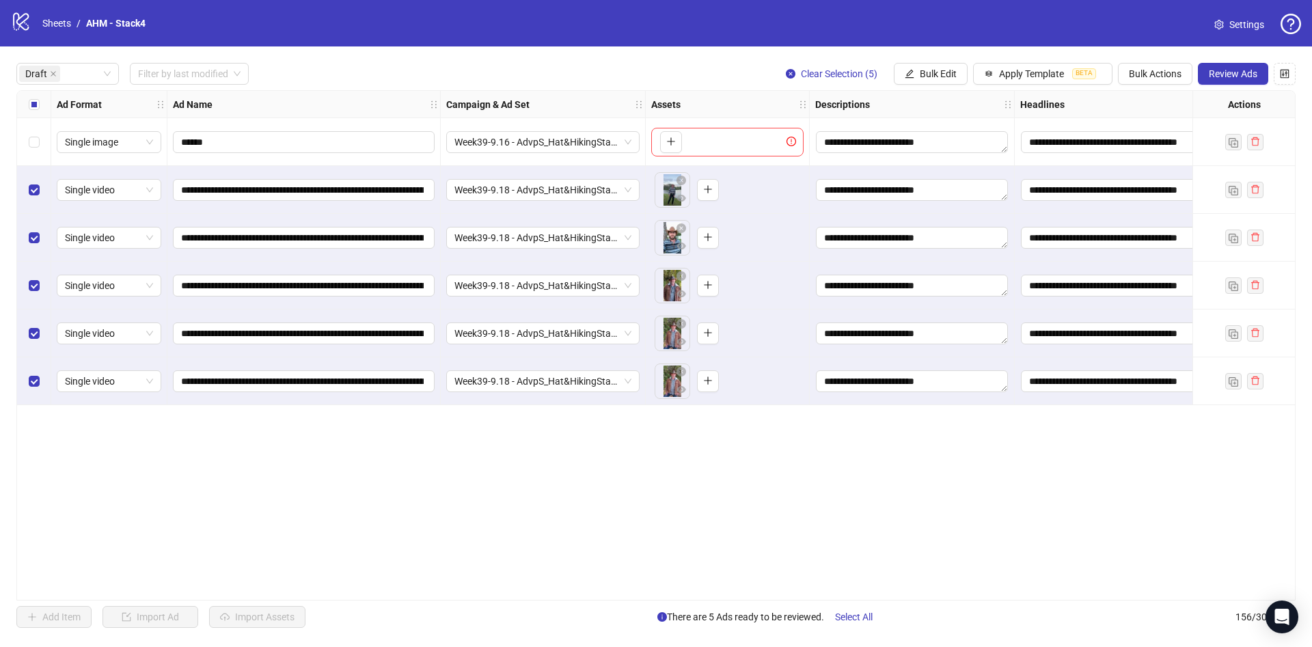
click at [1239, 88] on div "**********" at bounding box center [656, 345] width 1312 height 598
click at [1257, 68] on button "Review Ads" at bounding box center [1233, 74] width 70 height 22
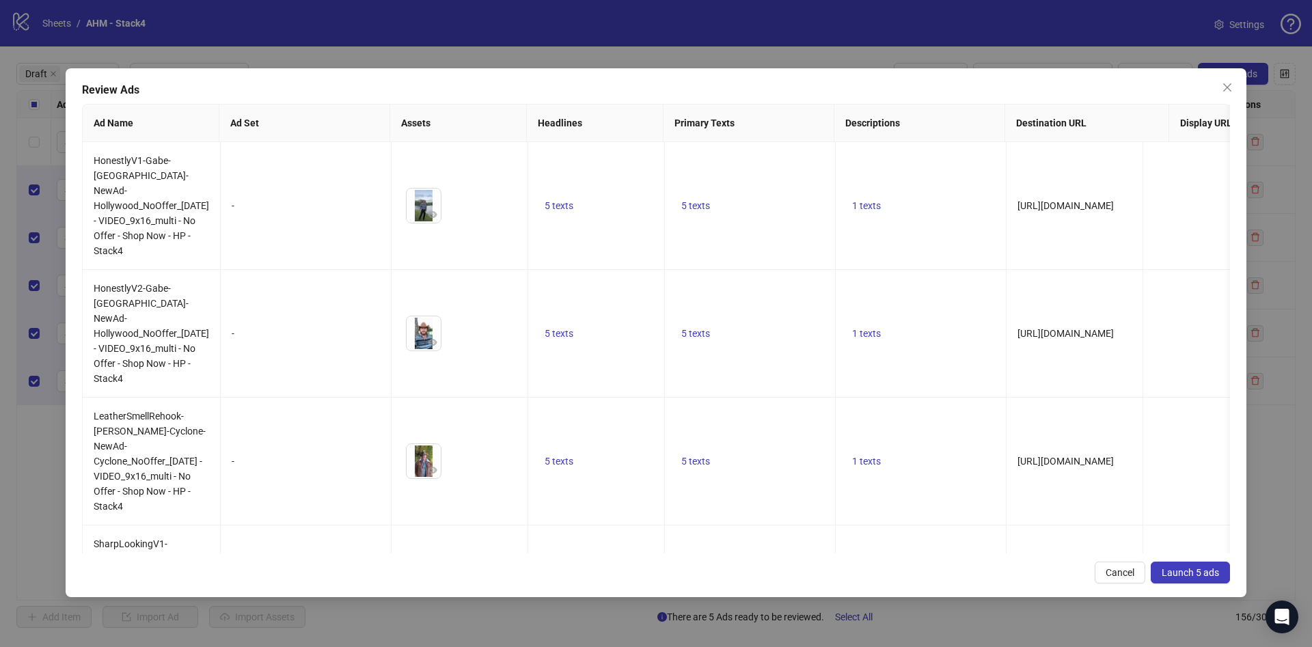
click at [1198, 572] on span "Launch 5 ads" at bounding box center [1189, 572] width 57 height 11
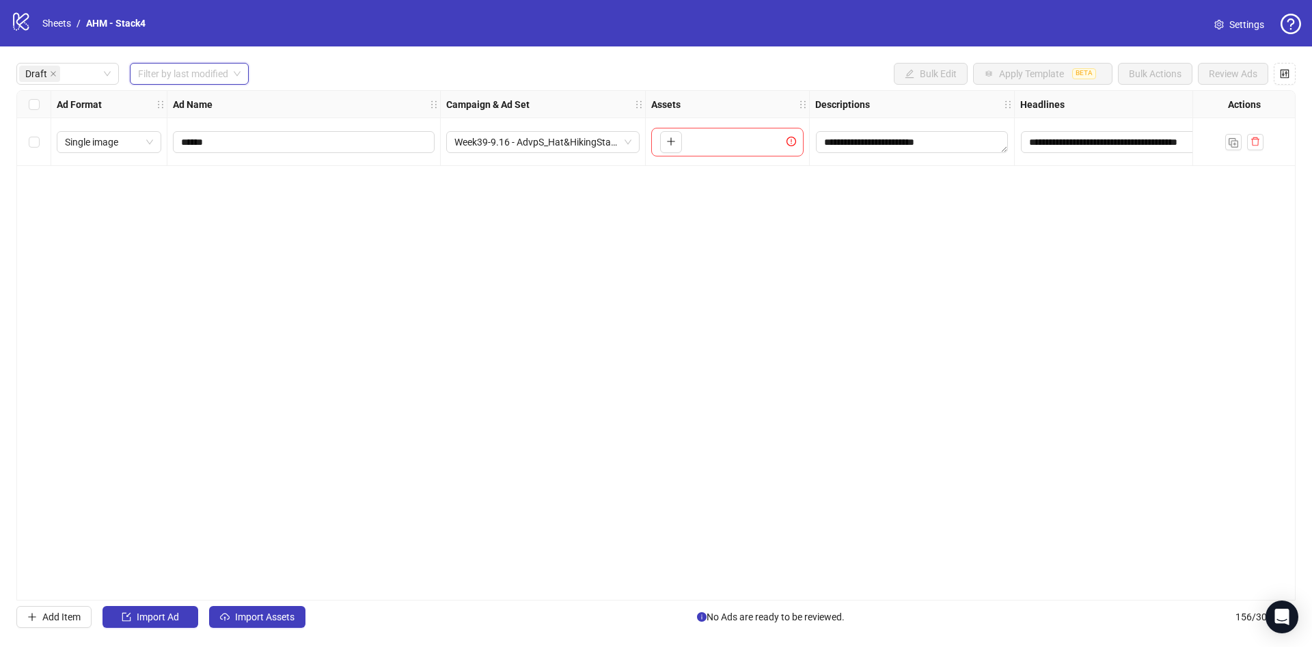
click at [169, 68] on input "search" at bounding box center [183, 74] width 90 height 20
click at [167, 93] on div "[DATE]" at bounding box center [190, 102] width 115 height 22
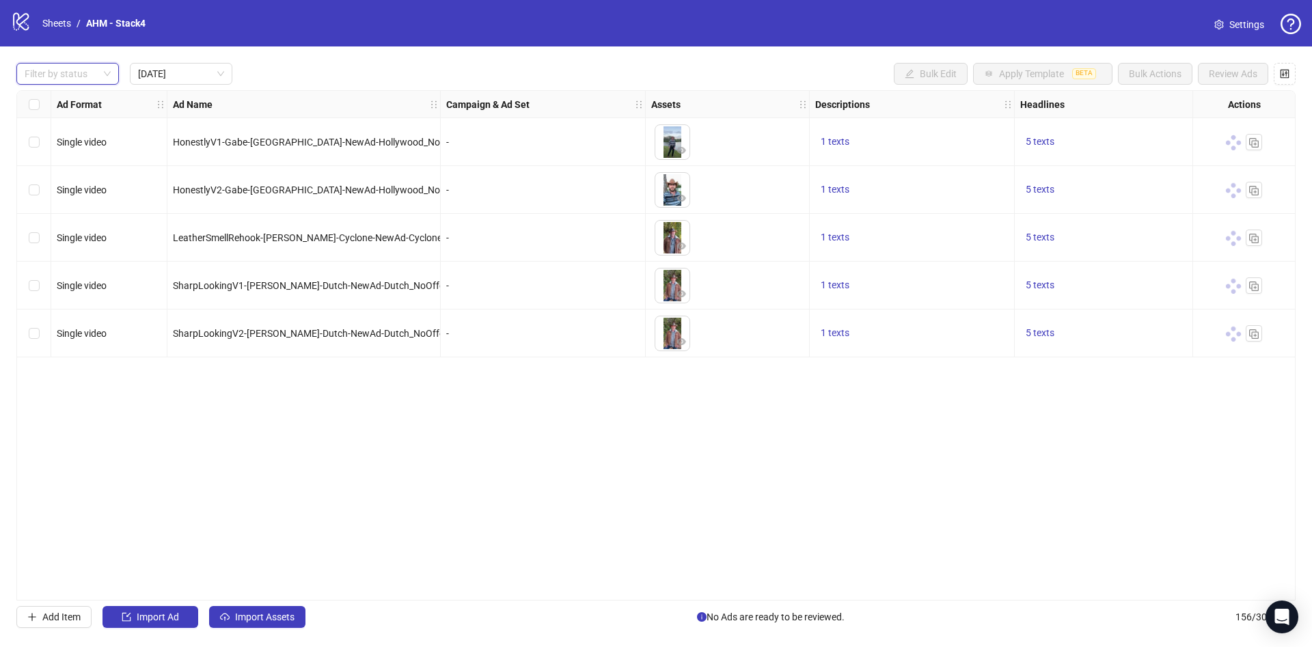
click at [567, 68] on div "Filter by status [DATE] Bulk Edit Apply Template BETA Bulk Actions Review Ads" at bounding box center [655, 74] width 1279 height 22
click at [1231, 142] on icon "export" at bounding box center [1233, 142] width 10 height 10
